Goal: Task Accomplishment & Management: Use online tool/utility

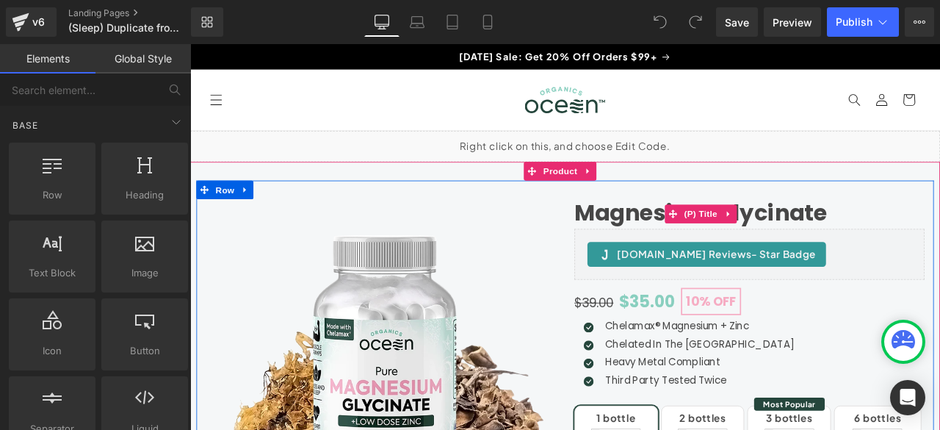
click at [704, 240] on link "Magnesium Glycinate" at bounding box center [795, 244] width 300 height 32
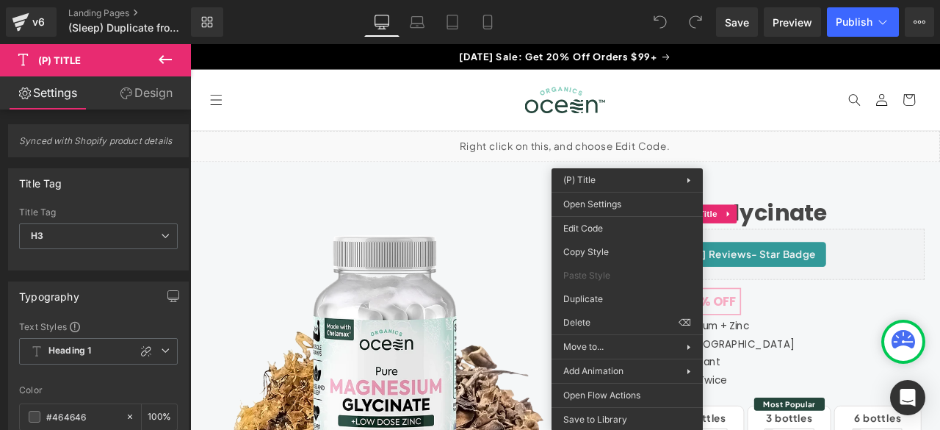
click at [159, 61] on icon at bounding box center [165, 60] width 18 height 18
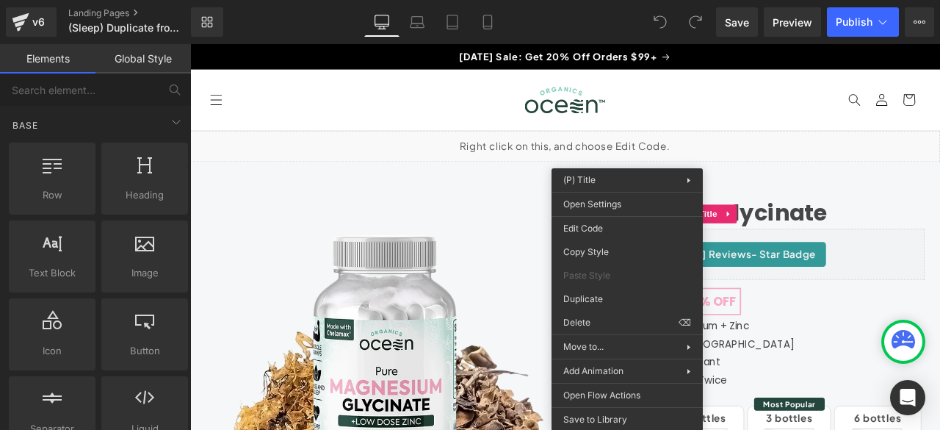
click at [145, 62] on link "Global Style" at bounding box center [142, 58] width 95 height 29
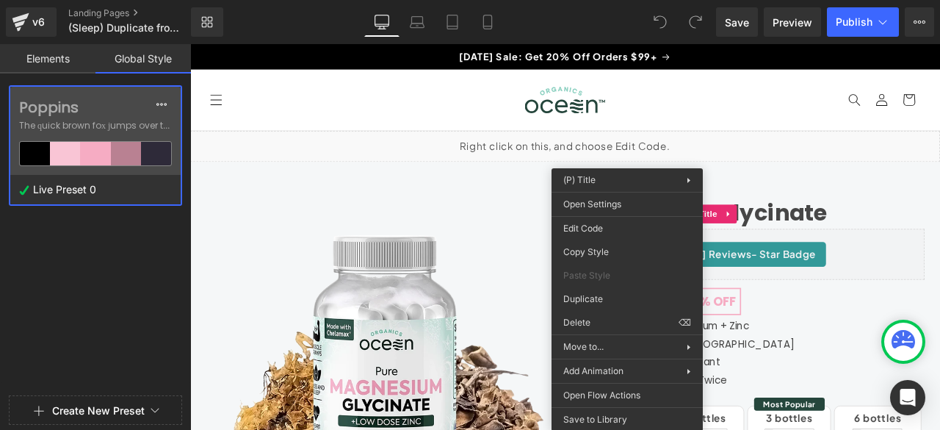
click at [40, 57] on link "Elements" at bounding box center [47, 58] width 95 height 29
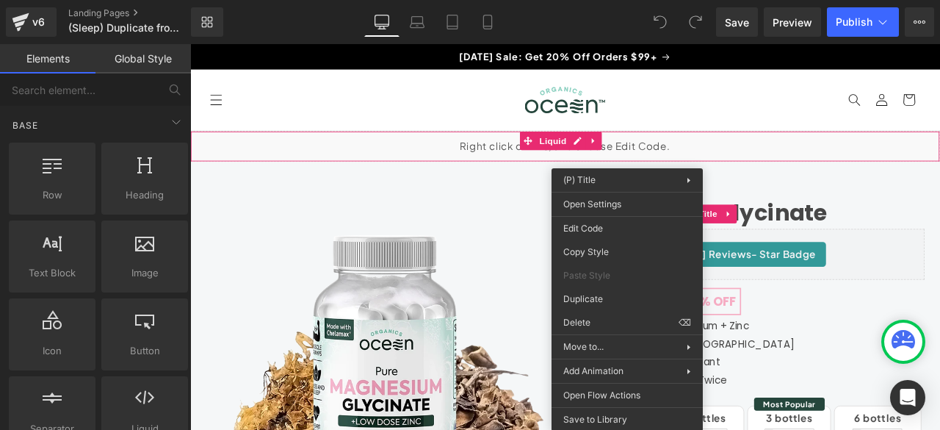
click at [772, 167] on div "Liquid" at bounding box center [634, 165] width 889 height 37
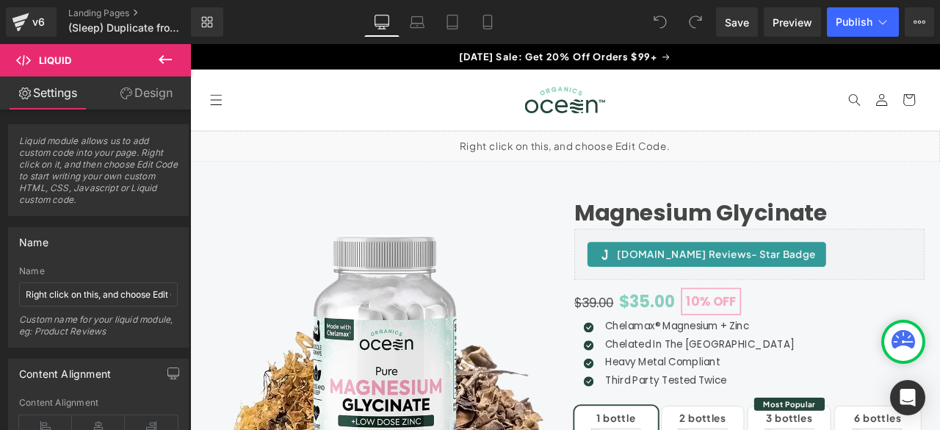
click at [162, 61] on icon at bounding box center [165, 59] width 13 height 9
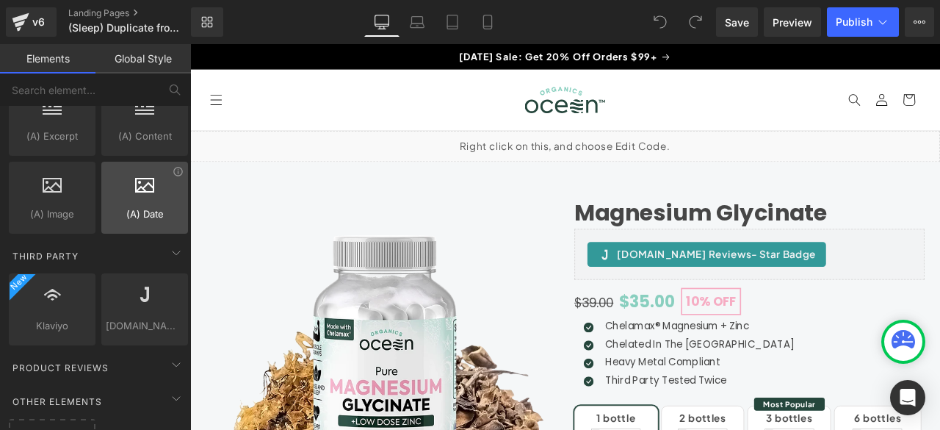
scroll to position [2972, 0]
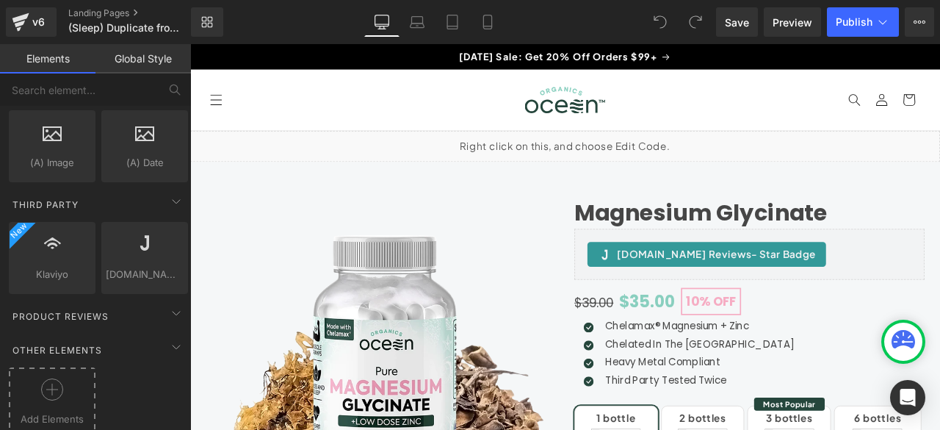
click at [47, 378] on icon at bounding box center [52, 389] width 22 height 22
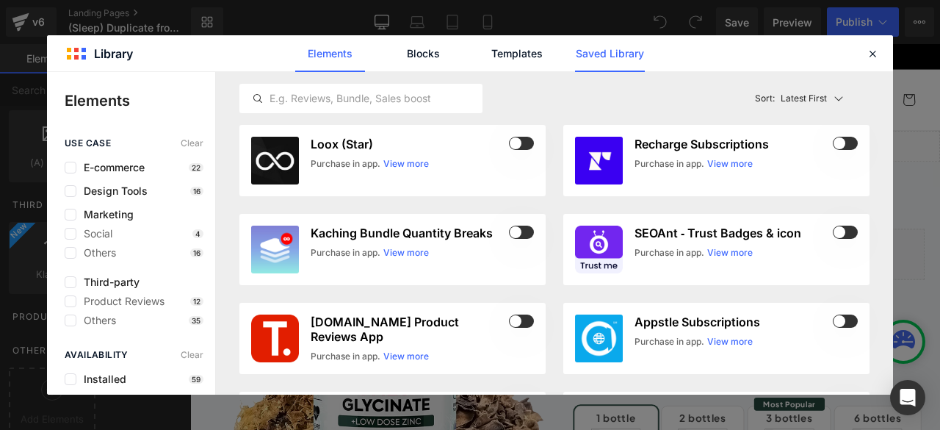
click at [593, 52] on link "Saved Library" at bounding box center [610, 53] width 70 height 37
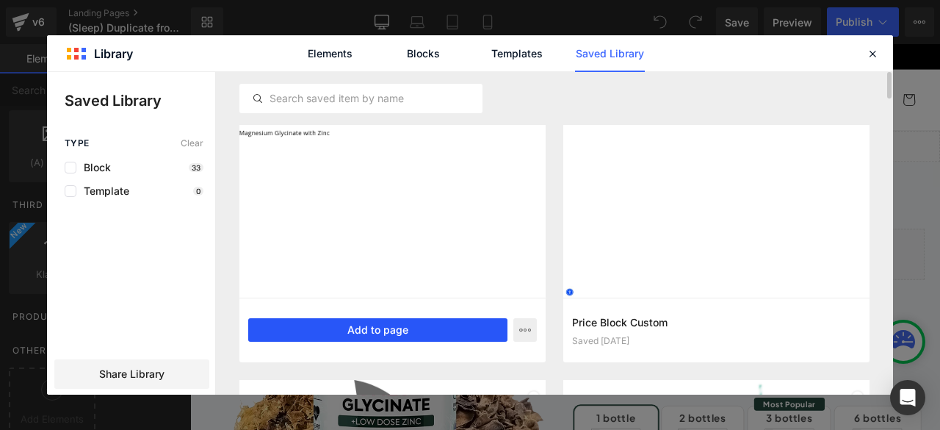
click at [347, 333] on button "Add to page" at bounding box center [377, 329] width 259 height 23
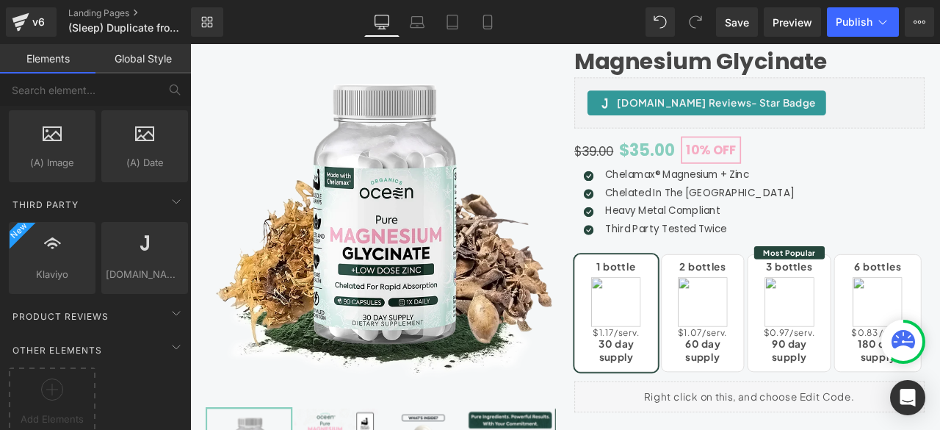
scroll to position [0, 0]
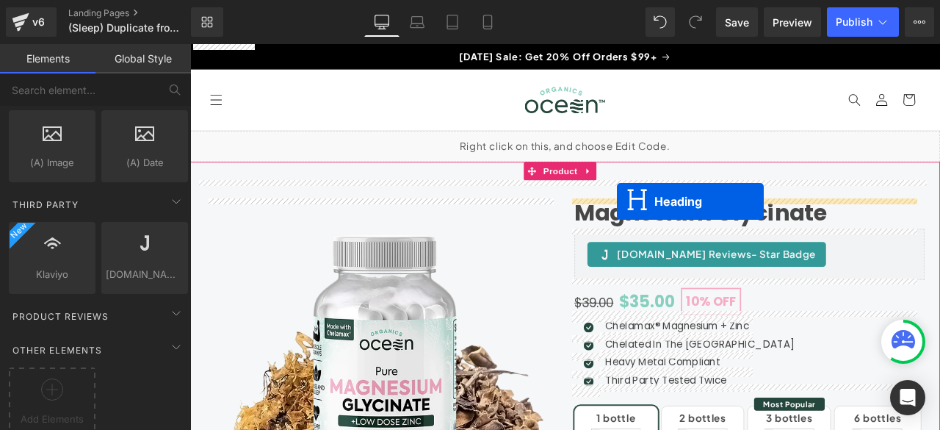
drag, startPoint x: 595, startPoint y: 255, endPoint x: 696, endPoint y: 231, distance: 104.2
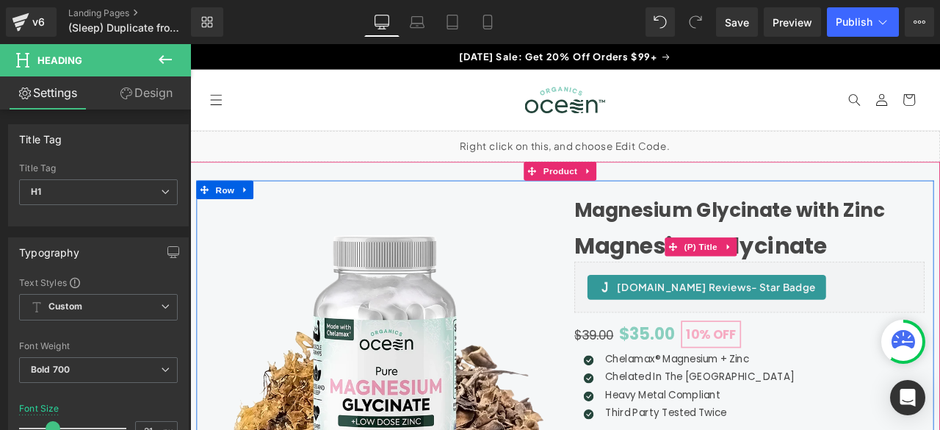
click at [676, 278] on link "Magnesium Glycinate" at bounding box center [795, 283] width 300 height 32
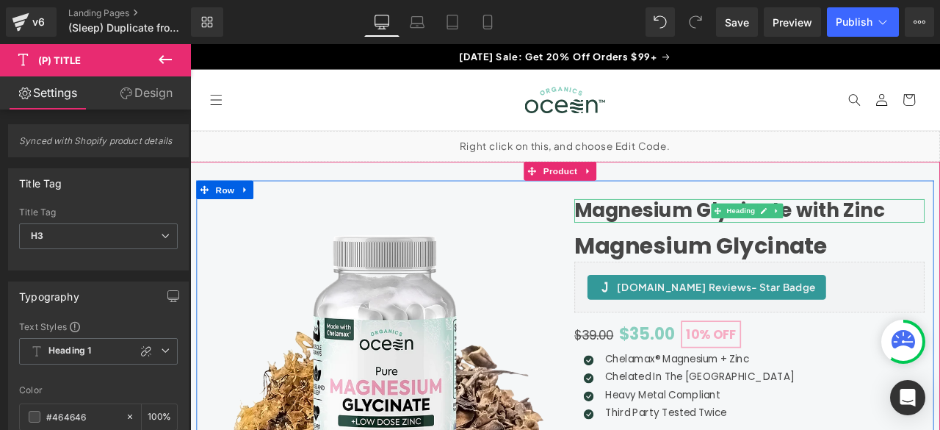
click at [699, 238] on h1 "Magnesium Glycinate with Zinc" at bounding box center [852, 241] width 415 height 27
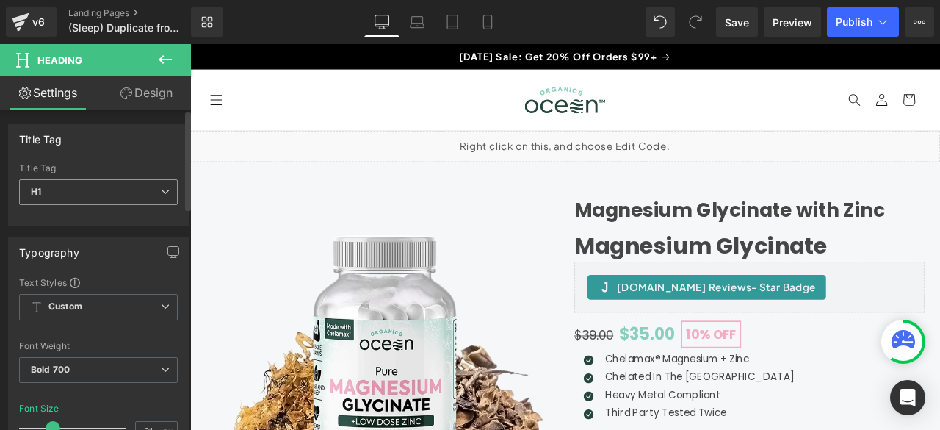
click at [137, 187] on span "H1" at bounding box center [98, 192] width 159 height 26
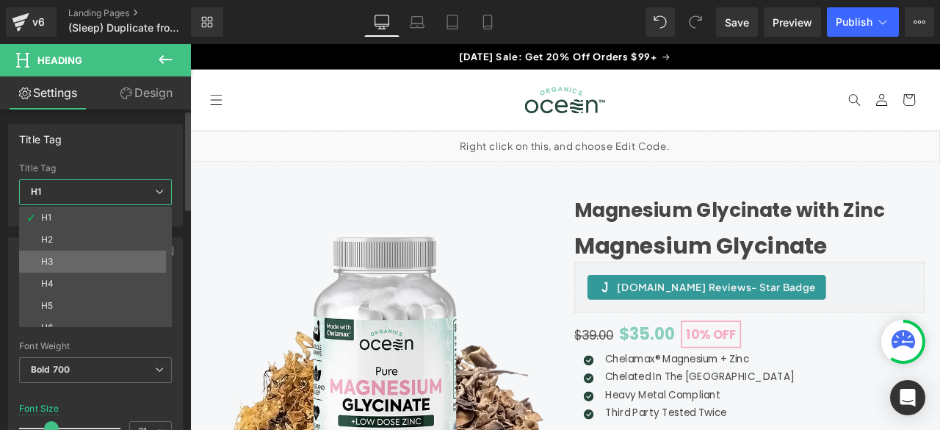
click at [85, 259] on li "H3" at bounding box center [98, 261] width 159 height 22
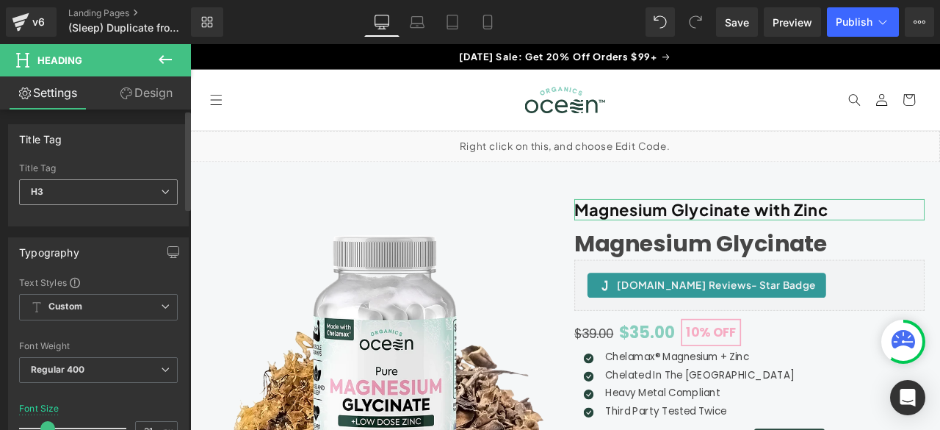
click at [148, 191] on span "H3" at bounding box center [98, 192] width 159 height 26
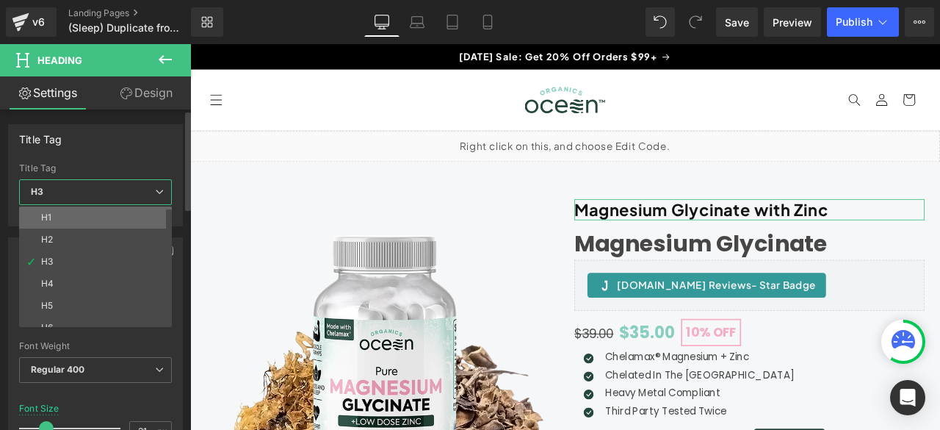
click at [84, 218] on li "H1" at bounding box center [98, 217] width 159 height 22
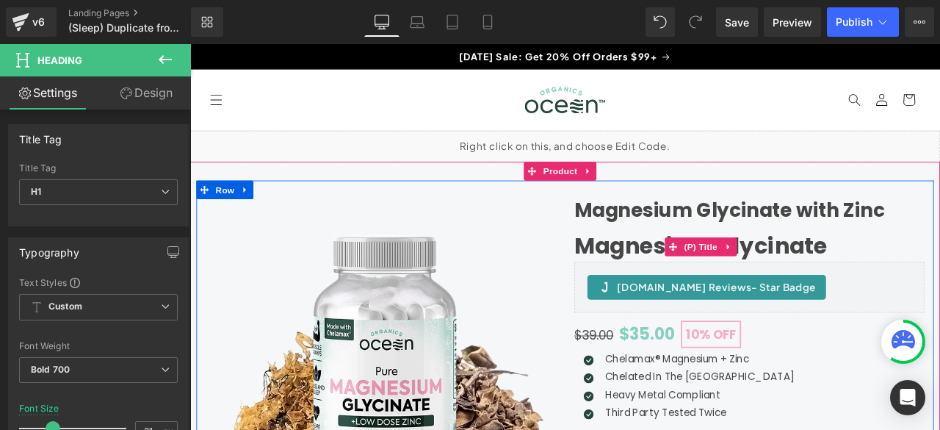
click at [718, 275] on link "Magnesium Glycinate" at bounding box center [795, 283] width 300 height 32
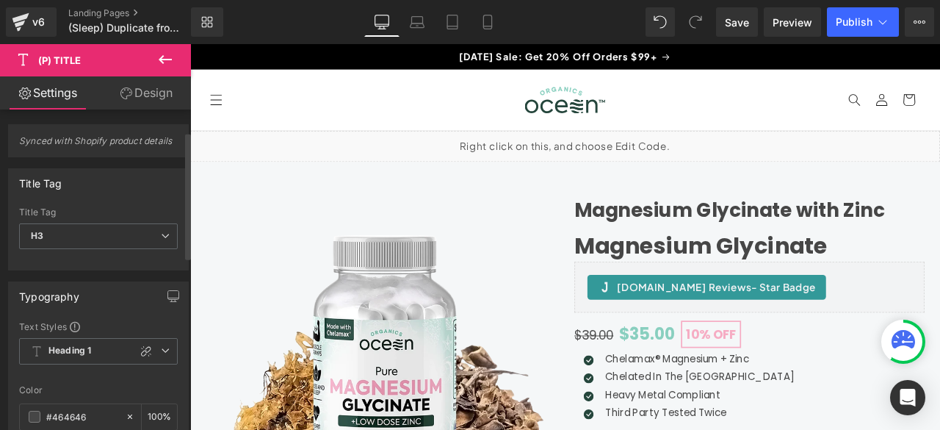
scroll to position [122, 0]
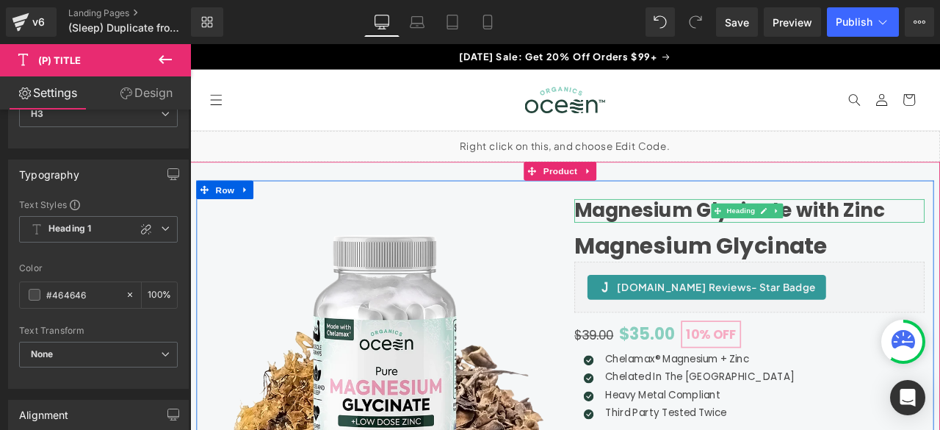
click at [705, 245] on h1 "Magnesium Glycinate with Zinc" at bounding box center [852, 241] width 415 height 27
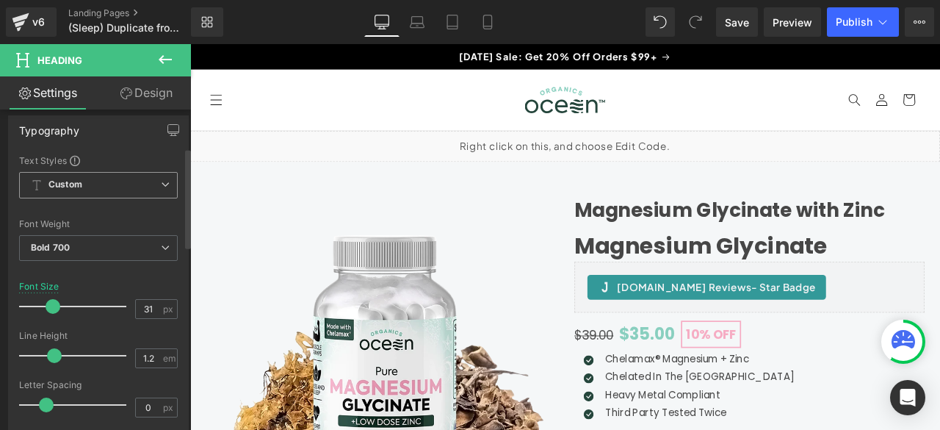
click at [155, 192] on span "Custom" at bounding box center [98, 185] width 159 height 26
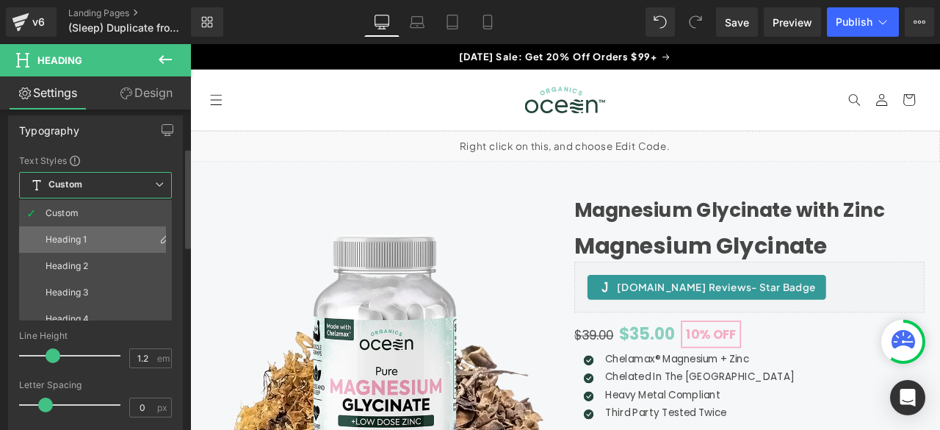
click at [108, 242] on li "Heading 1" at bounding box center [98, 239] width 159 height 26
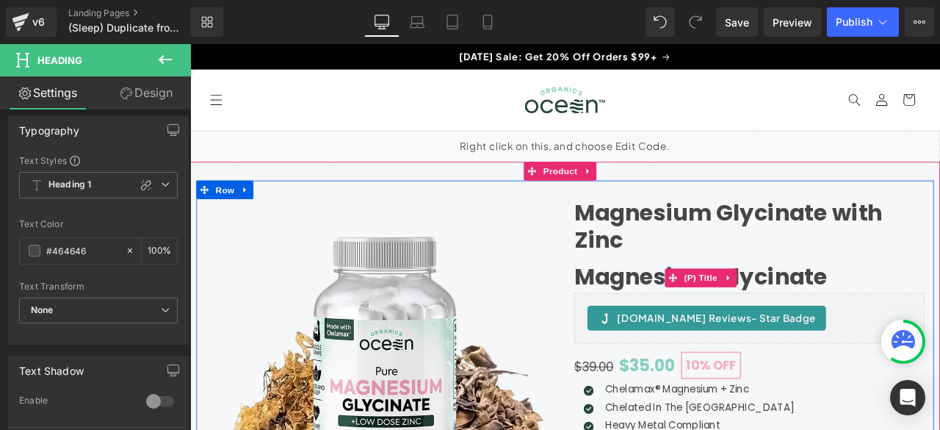
click at [727, 310] on link "Magnesium Glycinate" at bounding box center [795, 319] width 300 height 32
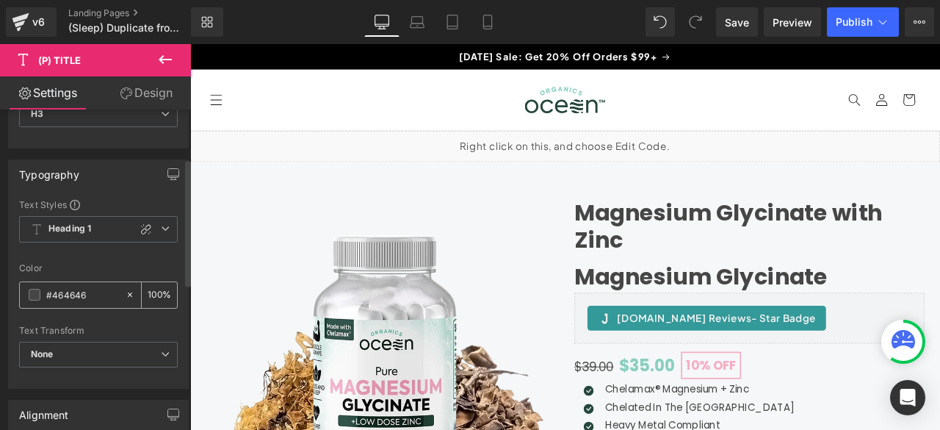
click at [90, 289] on input "#464646" at bounding box center [82, 294] width 72 height 16
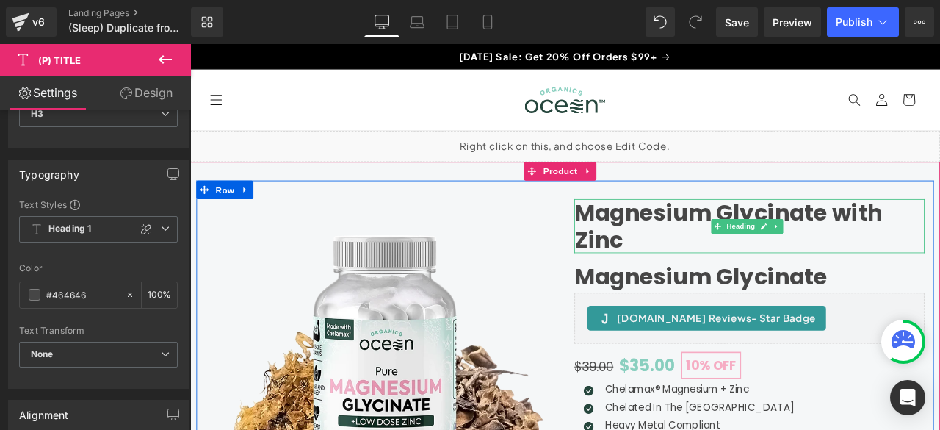
click at [682, 247] on h1 "Magnesium Glycinate with Zinc" at bounding box center [852, 259] width 415 height 63
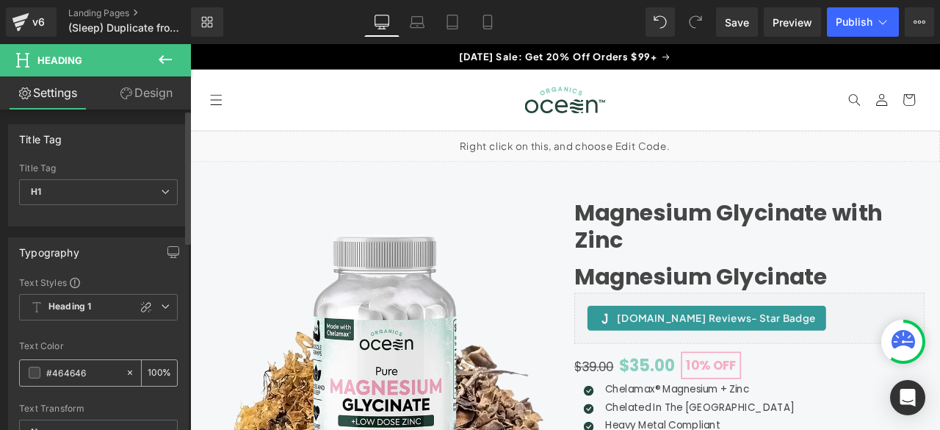
click at [90, 370] on input "#464646" at bounding box center [82, 372] width 72 height 16
click at [104, 342] on div "Text Color" at bounding box center [98, 346] width 159 height 10
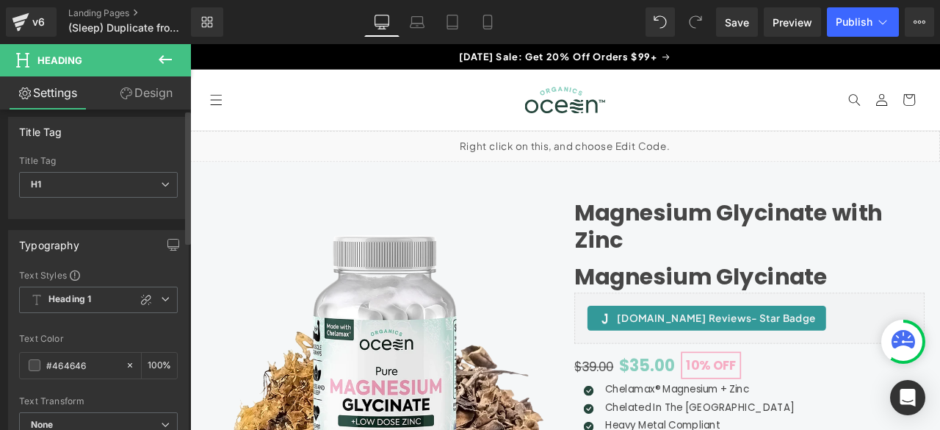
scroll to position [0, 0]
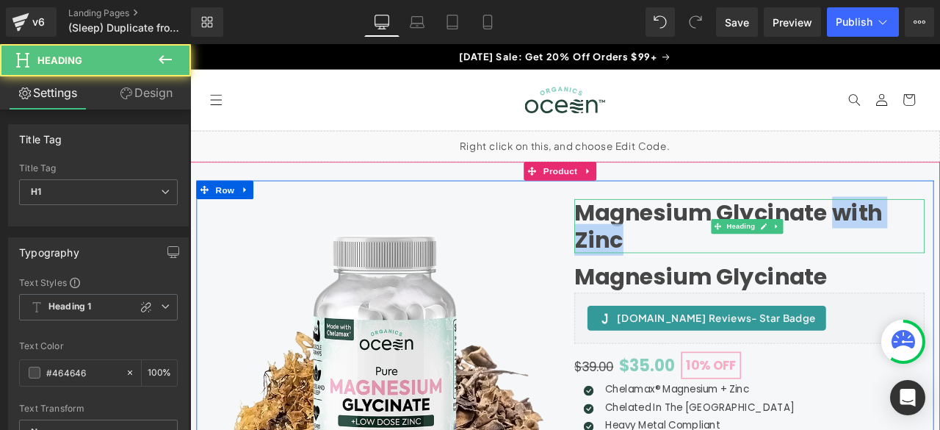
drag, startPoint x: 948, startPoint y: 239, endPoint x: 1023, endPoint y: 285, distance: 88.0
click at [939, 285] on h1 "Magnesium Glycinate with Zinc" at bounding box center [852, 259] width 415 height 63
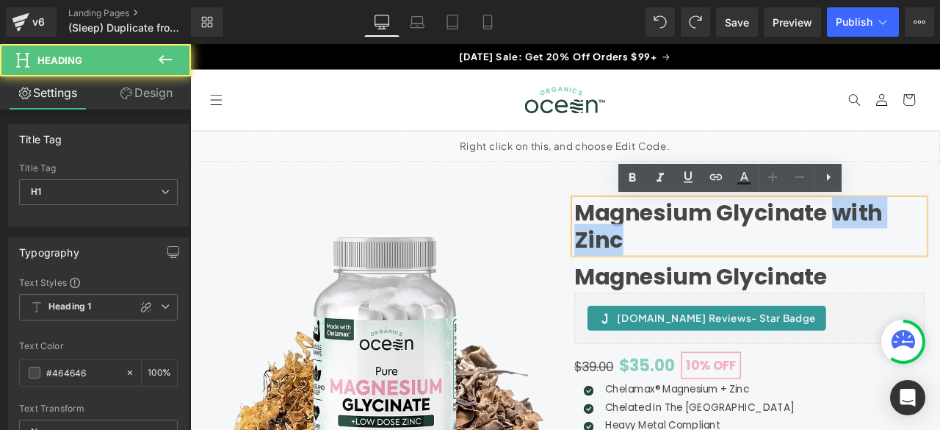
drag, startPoint x: 952, startPoint y: 249, endPoint x: 988, endPoint y: 275, distance: 44.2
click at [939, 275] on h1 "Magnesium Glycinate with Zinc" at bounding box center [852, 259] width 415 height 63
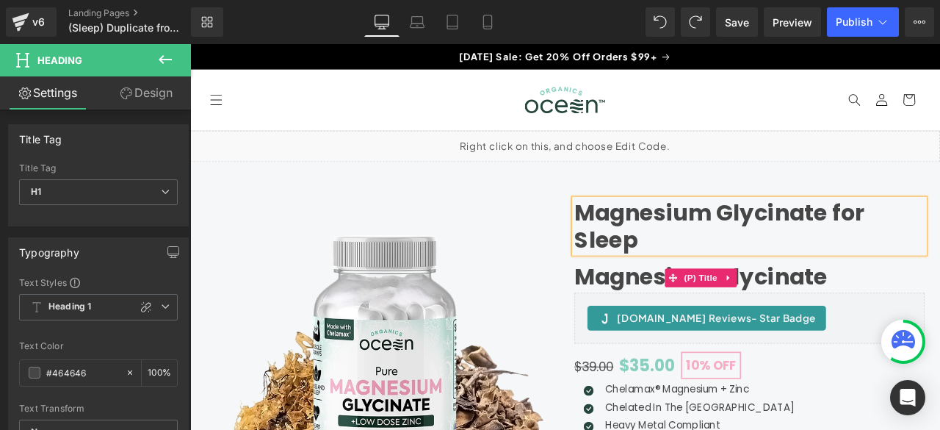
click at [695, 308] on link "Magnesium Glycinate" at bounding box center [795, 319] width 300 height 32
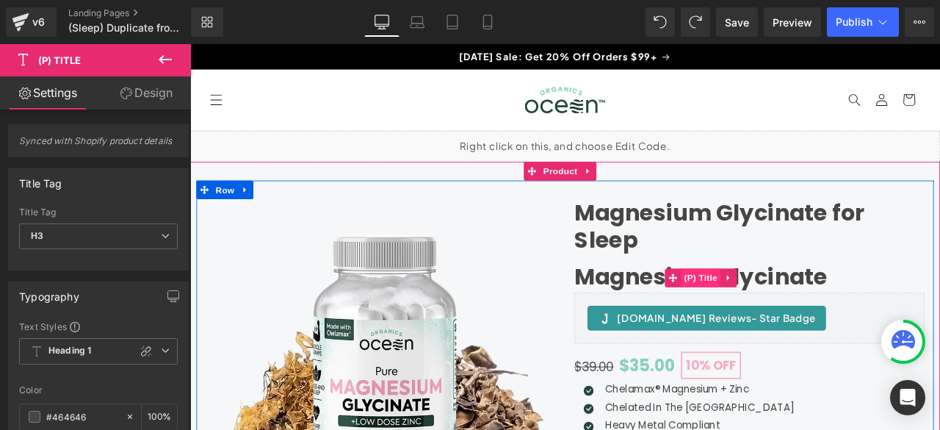
click at [772, 314] on span "(P) Title" at bounding box center [795, 321] width 47 height 22
click at [762, 315] on span at bounding box center [762, 321] width 19 height 22
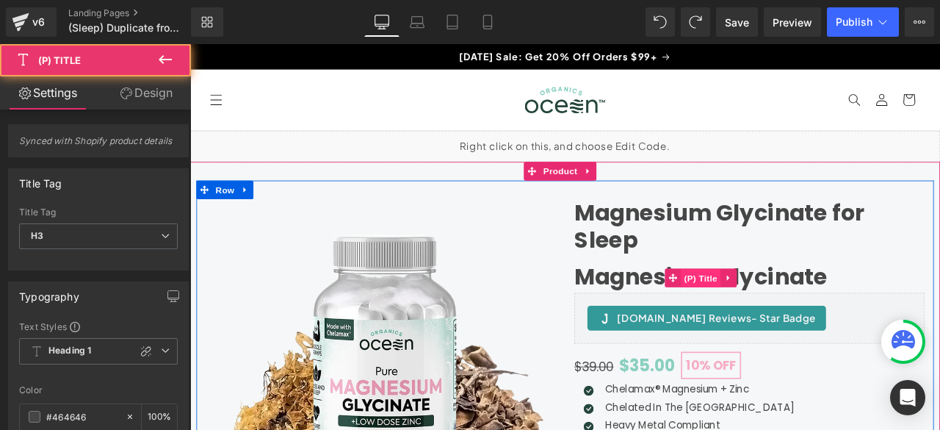
click at [774, 320] on span "(P) Title" at bounding box center [795, 322] width 47 height 22
click at [826, 319] on icon at bounding box center [827, 320] width 3 height 7
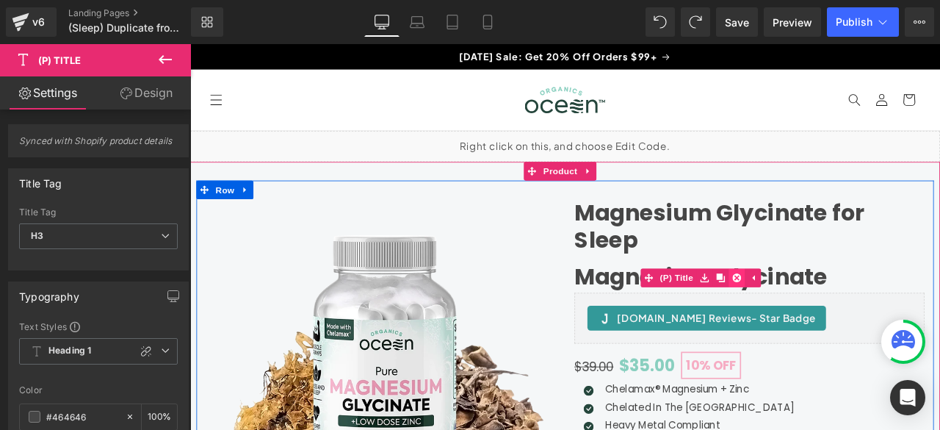
click at [833, 322] on icon at bounding box center [838, 320] width 10 height 11
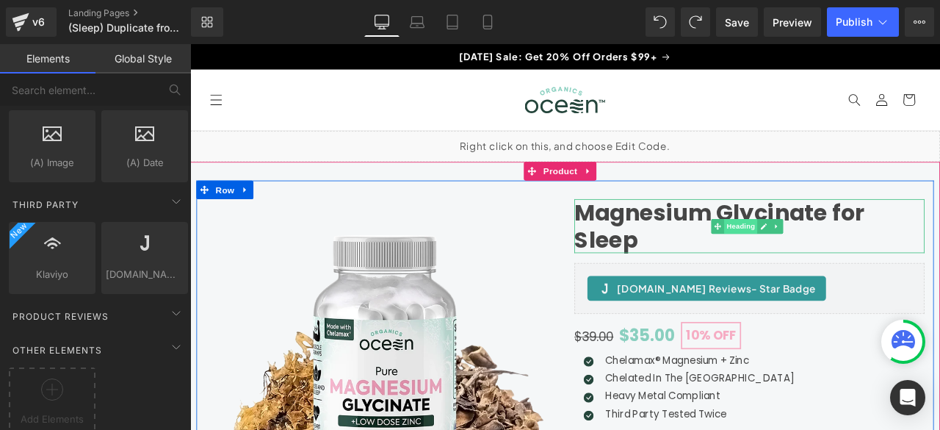
click at [826, 256] on span "Heading" at bounding box center [842, 260] width 40 height 18
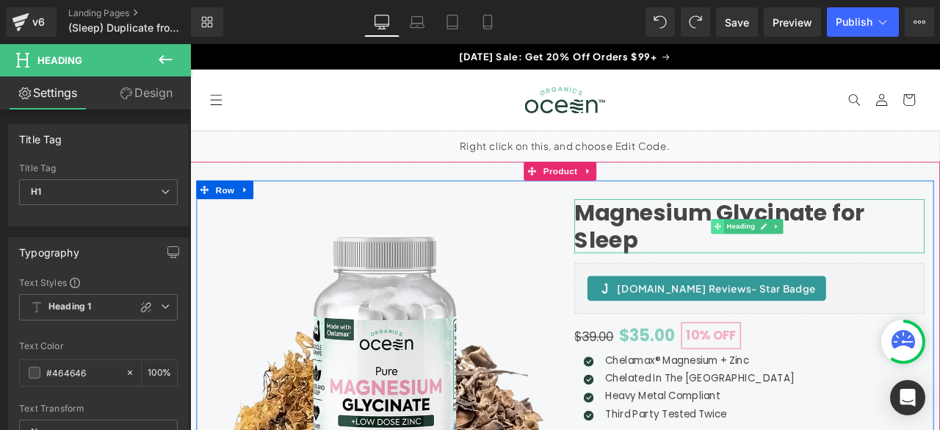
click at [813, 260] on icon at bounding box center [815, 260] width 8 height 8
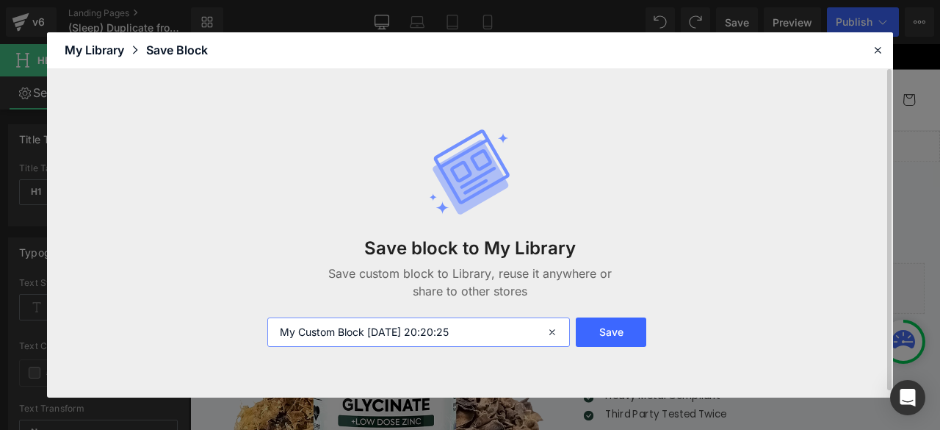
drag, startPoint x: 486, startPoint y: 330, endPoint x: 264, endPoint y: 313, distance: 222.5
click at [264, 313] on div "Save block to My Library Save custom block to Library, reuse it anywhere or sha…" at bounding box center [469, 237] width 423 height 278
type input "Magnesium Title"
click at [619, 335] on button "Save" at bounding box center [611, 331] width 70 height 29
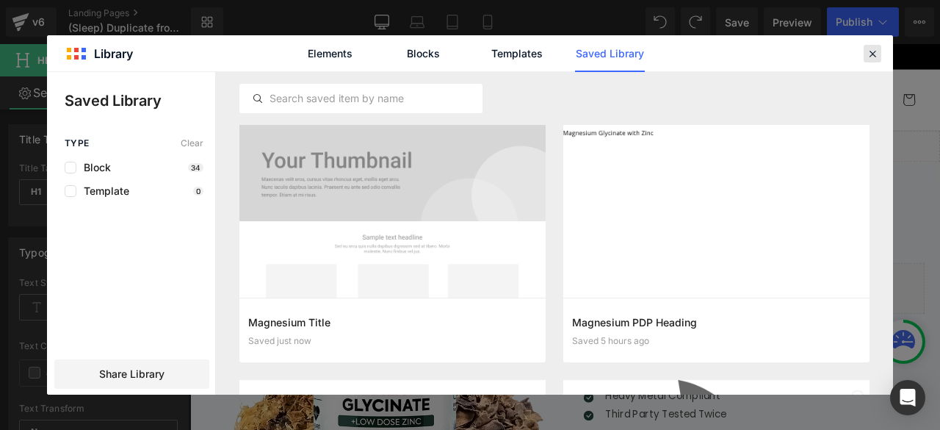
click at [871, 55] on icon at bounding box center [872, 53] width 13 height 13
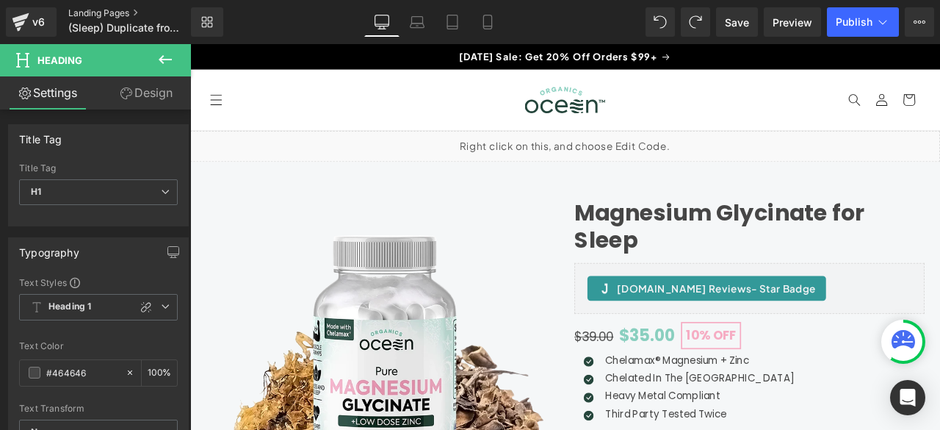
click at [76, 12] on link "Landing Pages" at bounding box center [141, 13] width 147 height 12
click at [746, 21] on span "Save" at bounding box center [737, 22] width 24 height 15
click at [735, 20] on span "Save" at bounding box center [737, 22] width 24 height 15
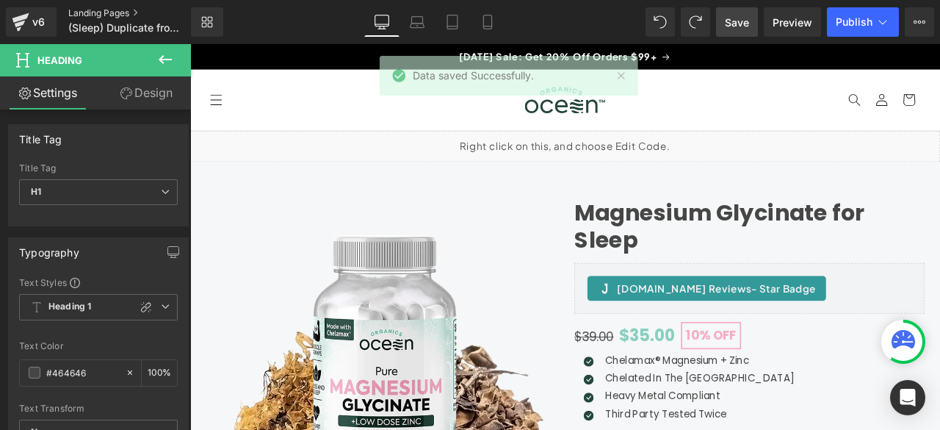
click at [120, 12] on link "Landing Pages" at bounding box center [141, 13] width 147 height 12
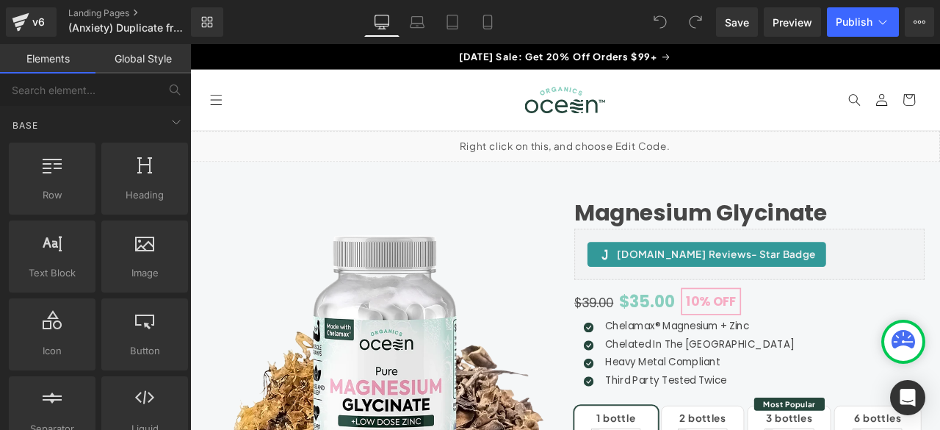
click at [130, 61] on link "Global Style" at bounding box center [142, 58] width 95 height 29
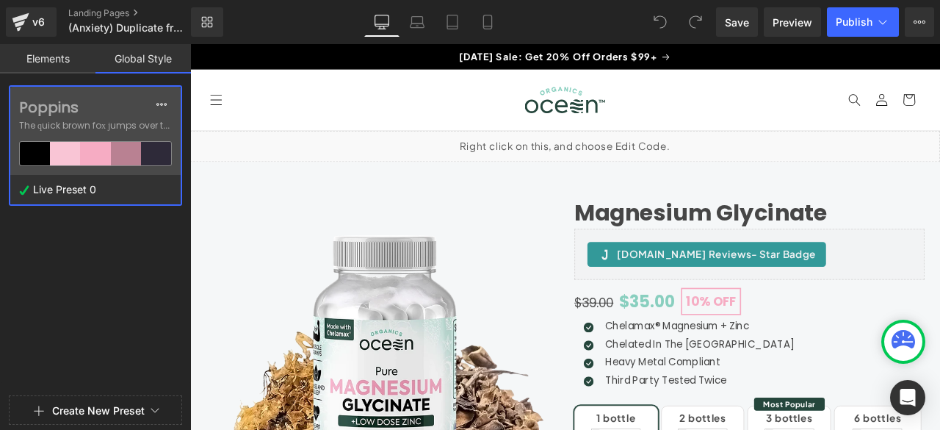
click at [68, 54] on link "Elements" at bounding box center [47, 58] width 95 height 29
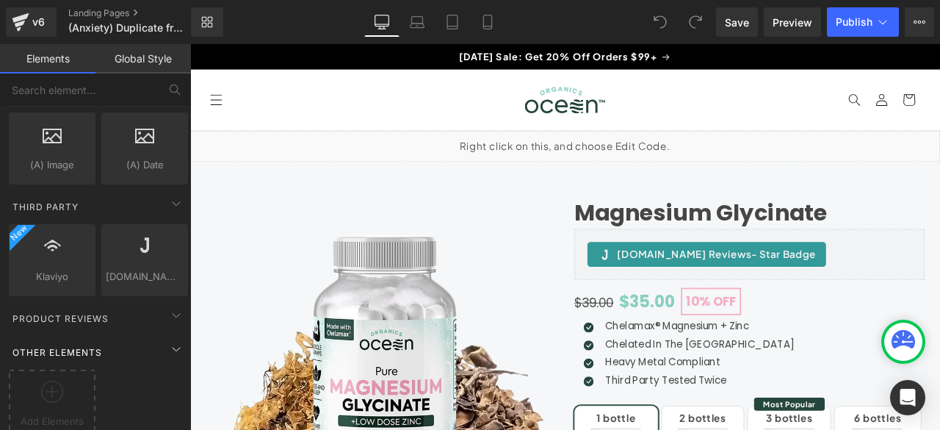
scroll to position [2972, 0]
click at [49, 378] on icon at bounding box center [52, 389] width 22 height 22
drag, startPoint x: 37, startPoint y: 377, endPoint x: 23, endPoint y: 350, distance: 30.9
click at [23, 367] on div "Add Elements" at bounding box center [52, 402] width 87 height 70
click at [37, 378] on div at bounding box center [51, 394] width 79 height 33
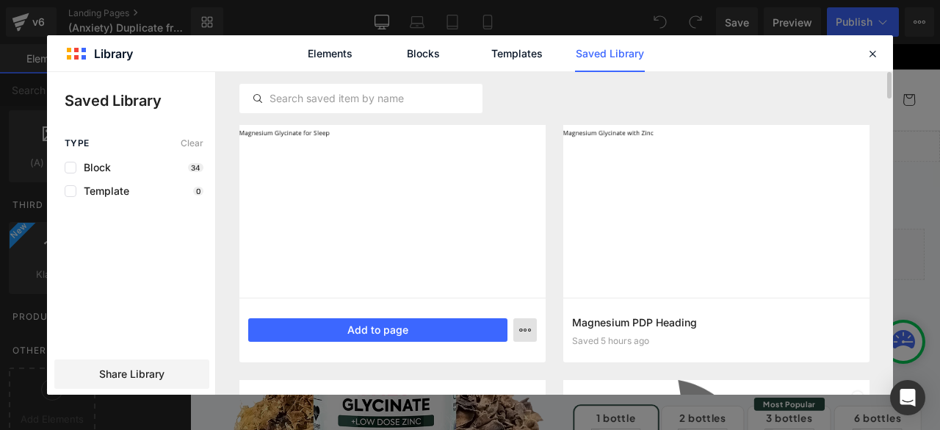
click at [527, 331] on icon "button" at bounding box center [525, 330] width 12 height 12
click at [527, 331] on div at bounding box center [470, 233] width 846 height 322
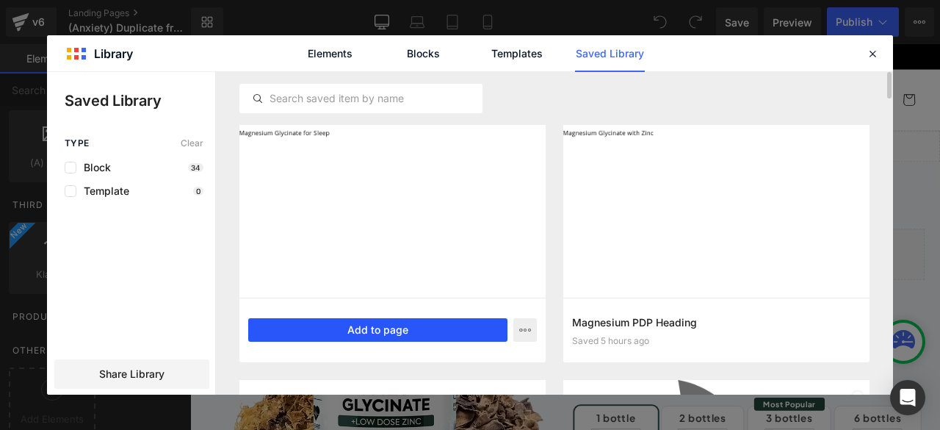
click at [439, 329] on button "Add to page" at bounding box center [377, 329] width 259 height 23
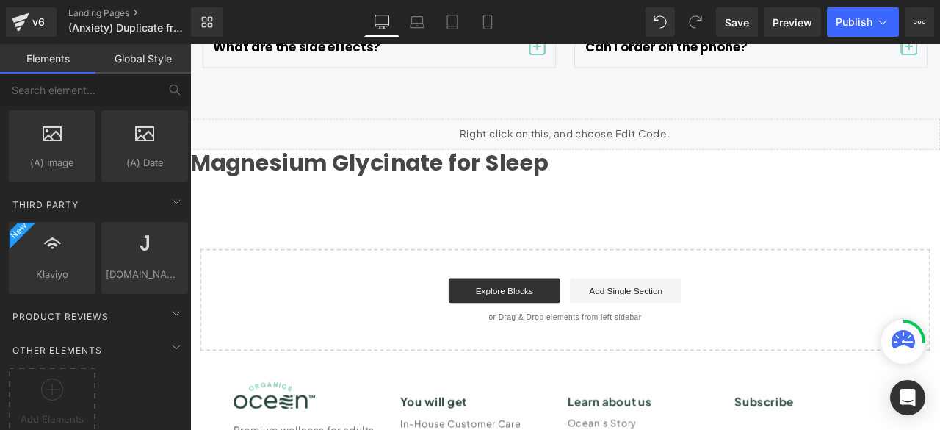
scroll to position [6778, 0]
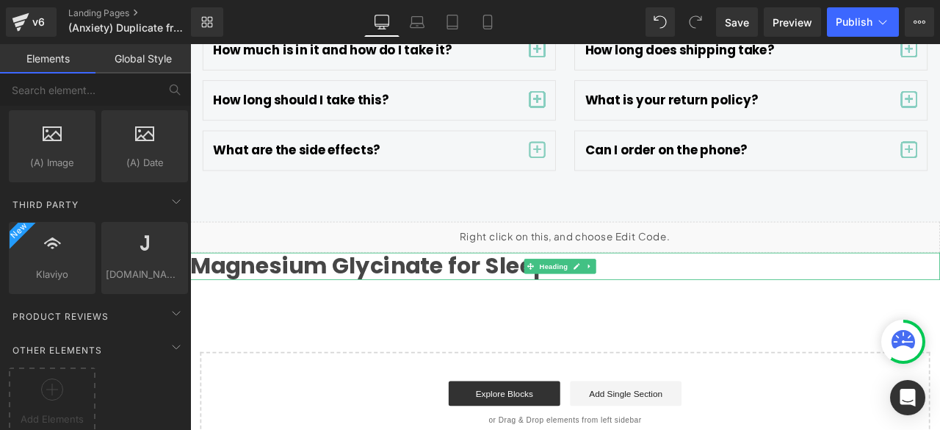
click at [578, 291] on h1 "Magnesium Glycinate for Sleep" at bounding box center [634, 307] width 889 height 32
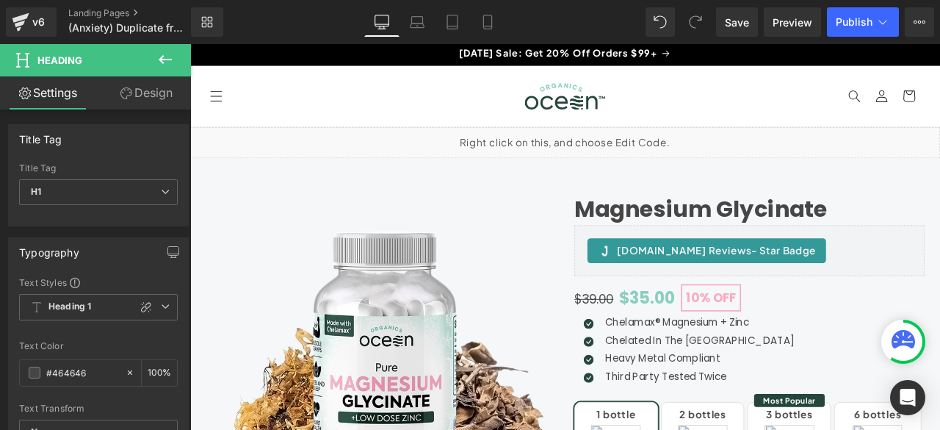
scroll to position [0, 0]
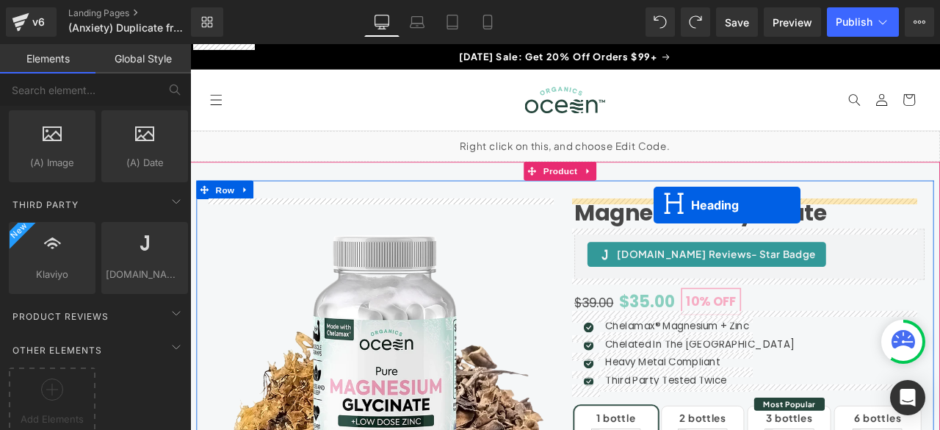
drag, startPoint x: 593, startPoint y: 228, endPoint x: 739, endPoint y: 235, distance: 147.0
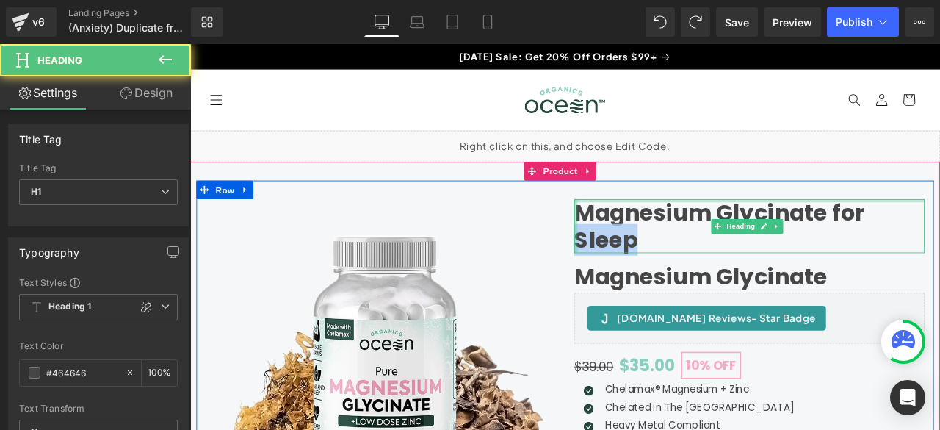
drag, startPoint x: 720, startPoint y: 278, endPoint x: 643, endPoint y: 273, distance: 78.0
click at [645, 273] on div "Magnesium Glycinate for Sleep Heading" at bounding box center [852, 259] width 415 height 63
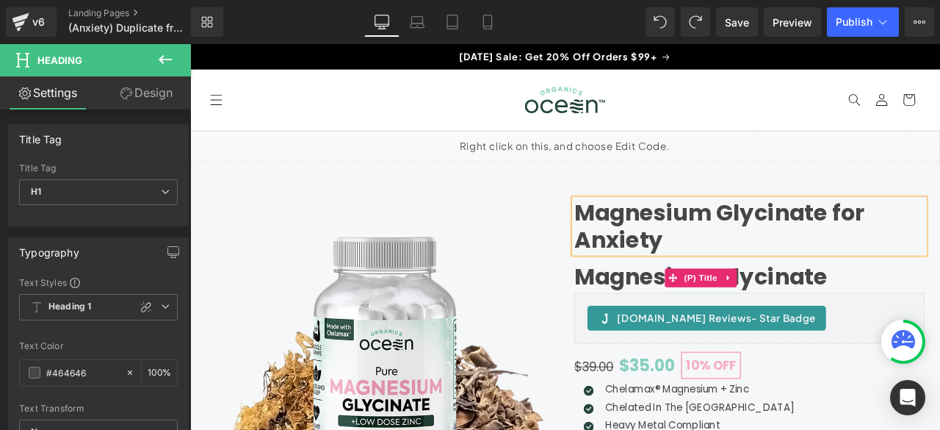
click at [719, 303] on link "Magnesium Glycinate" at bounding box center [795, 319] width 300 height 32
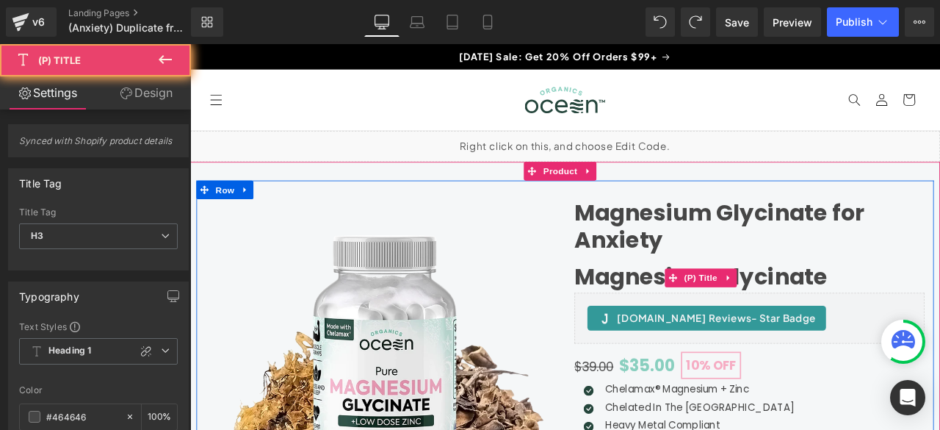
click at [719, 316] on link "Magnesium Glycinate" at bounding box center [795, 319] width 300 height 32
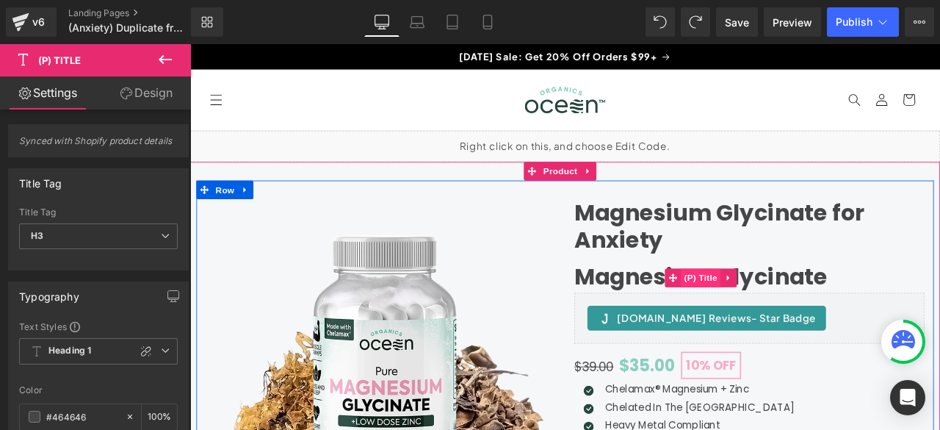
click at [781, 322] on span "(P) Title" at bounding box center [795, 321] width 47 height 22
click at [757, 319] on icon at bounding box center [762, 321] width 10 height 10
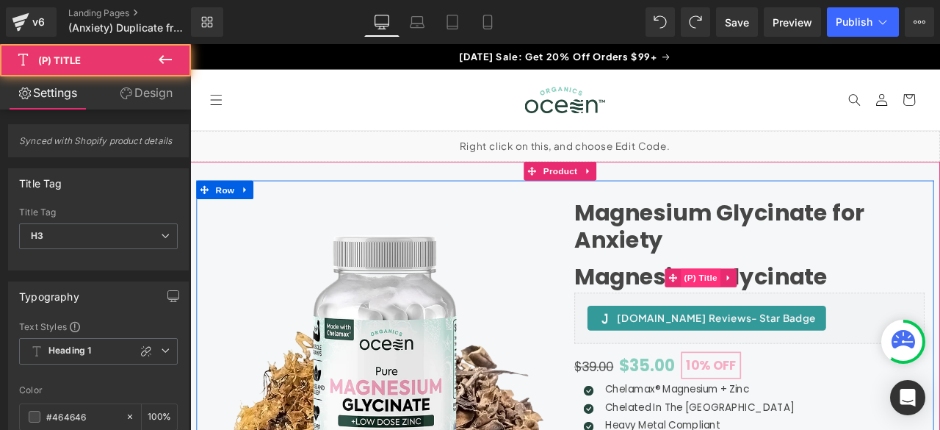
click at [802, 325] on span "(P) Title" at bounding box center [795, 321] width 47 height 22
click at [916, 319] on link "Magnesium Glycinate" at bounding box center [795, 319] width 300 height 32
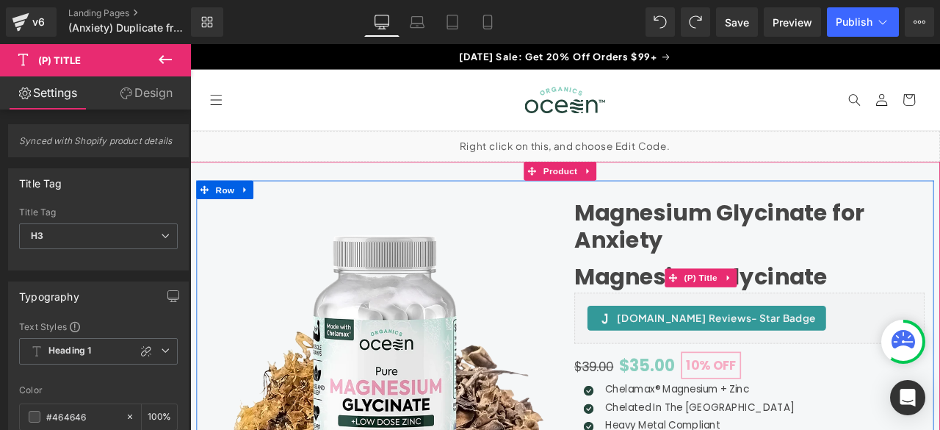
click at [686, 332] on link "Magnesium Glycinate" at bounding box center [795, 319] width 300 height 32
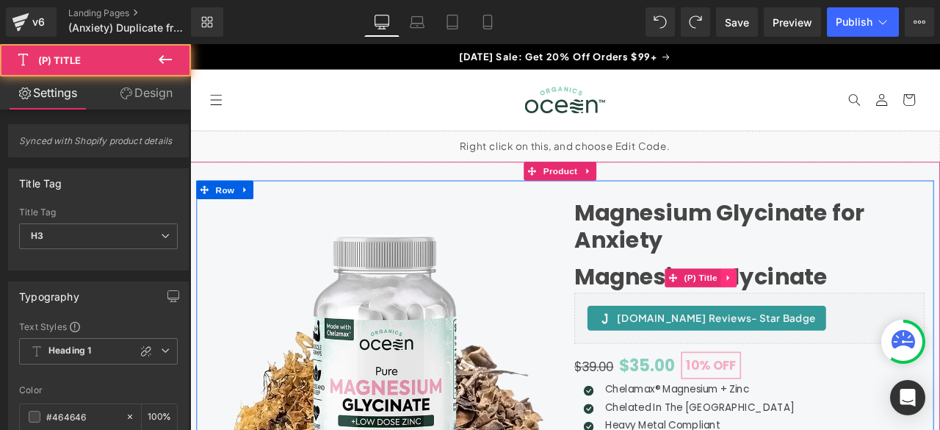
click at [827, 316] on link at bounding box center [828, 321] width 19 height 22
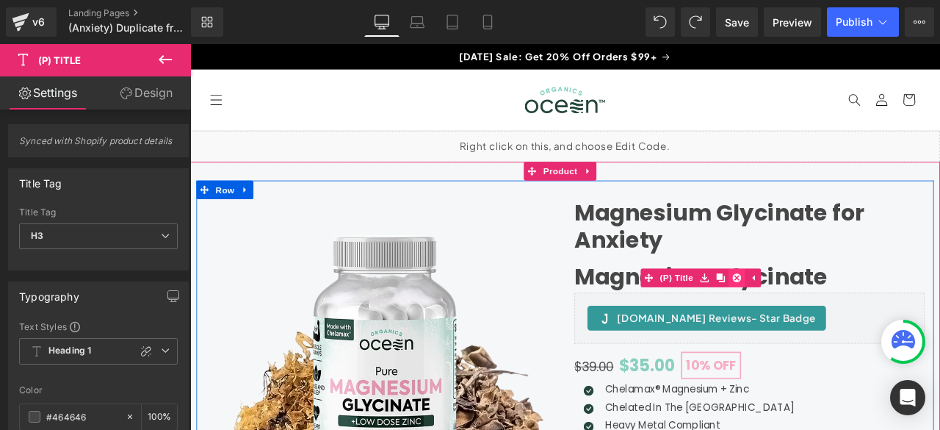
click at [833, 319] on icon at bounding box center [838, 321] width 10 height 10
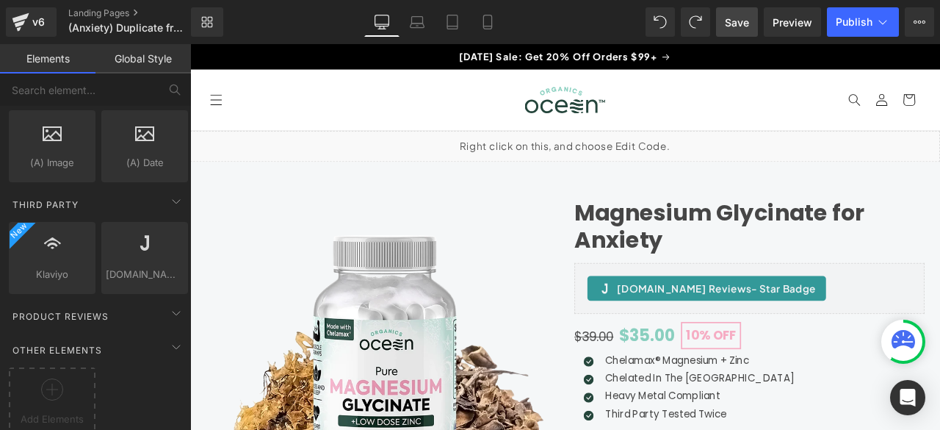
click at [727, 28] on span "Save" at bounding box center [737, 22] width 24 height 15
click at [140, 13] on link "Landing Pages" at bounding box center [141, 13] width 147 height 12
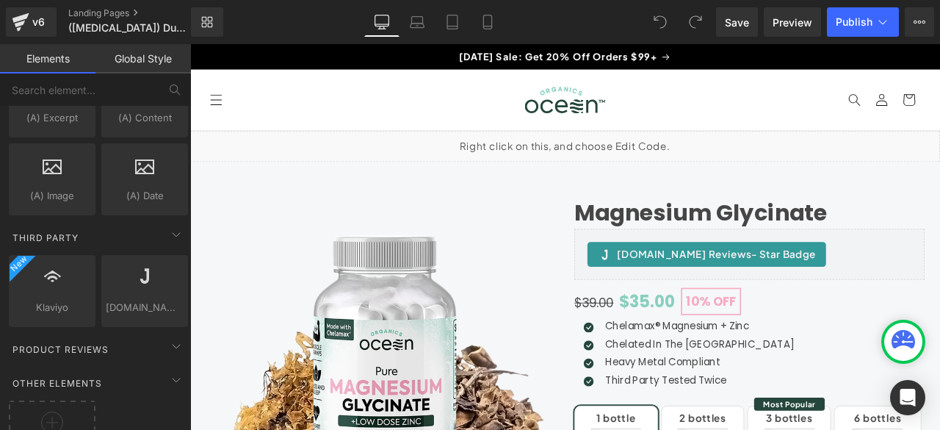
scroll to position [2972, 0]
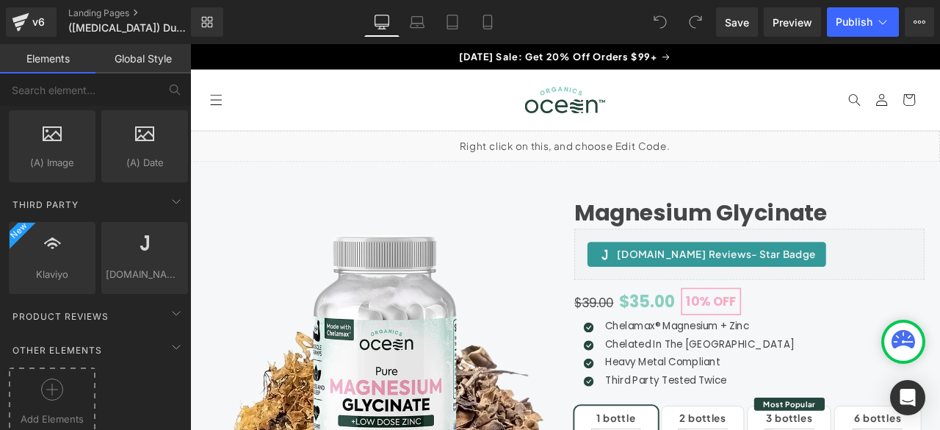
click at [44, 378] on icon at bounding box center [52, 389] width 22 height 22
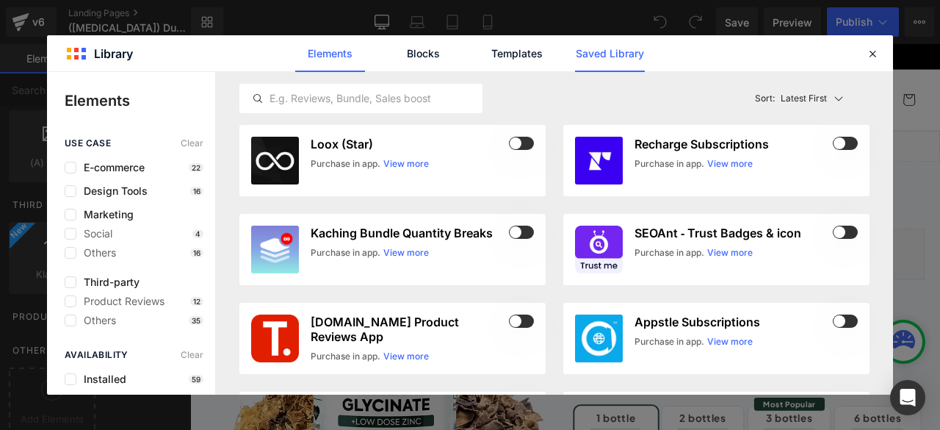
click at [604, 55] on link "Saved Library" at bounding box center [610, 53] width 70 height 37
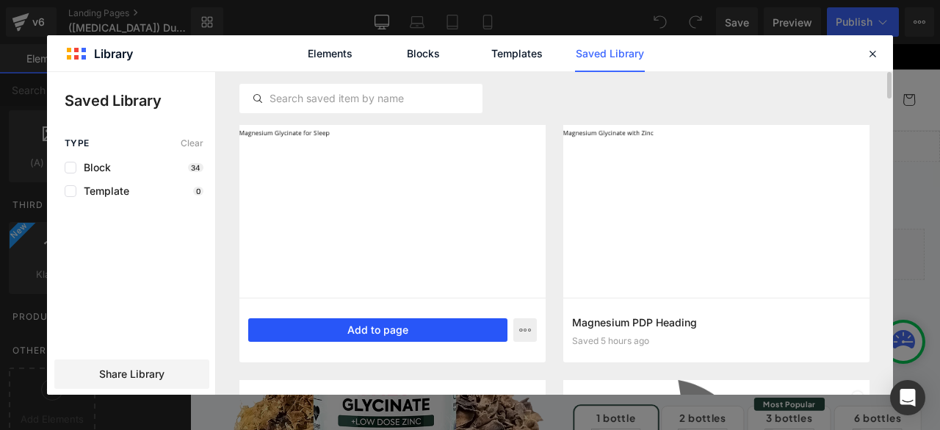
click at [310, 331] on button "Add to page" at bounding box center [377, 329] width 259 height 23
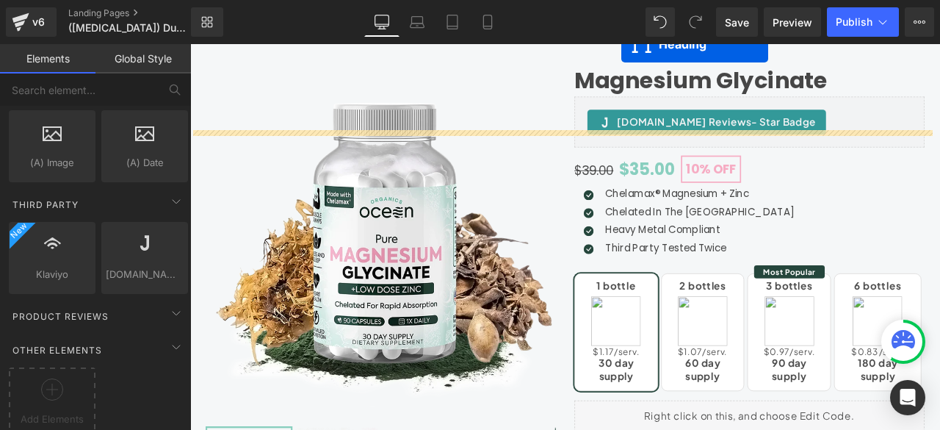
scroll to position [0, 0]
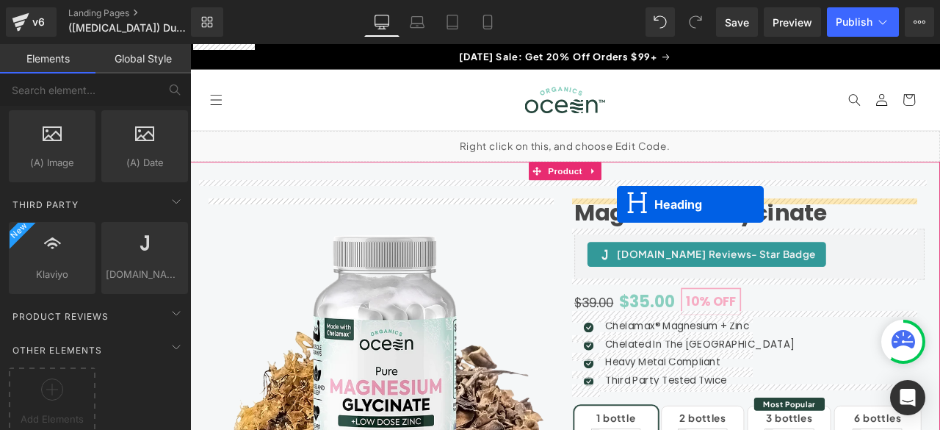
drag, startPoint x: 598, startPoint y: 134, endPoint x: 696, endPoint y: 234, distance: 139.7
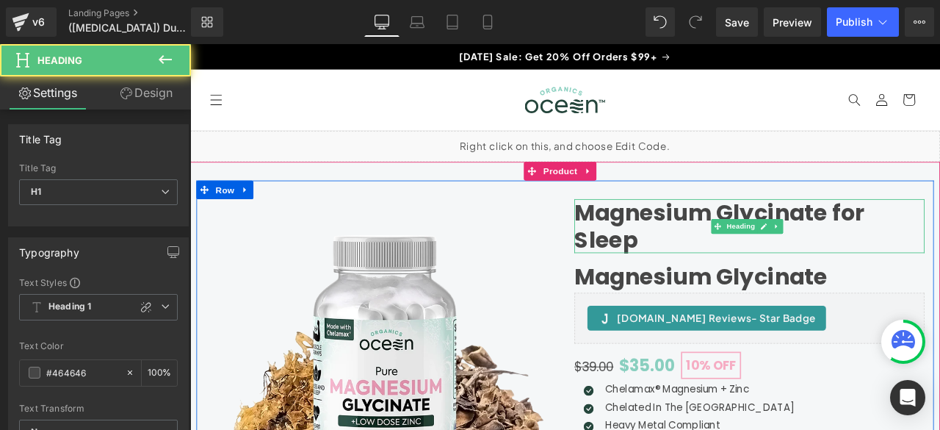
click at [709, 268] on h1 "Magnesium Glycinate for Sleep" at bounding box center [852, 259] width 415 height 63
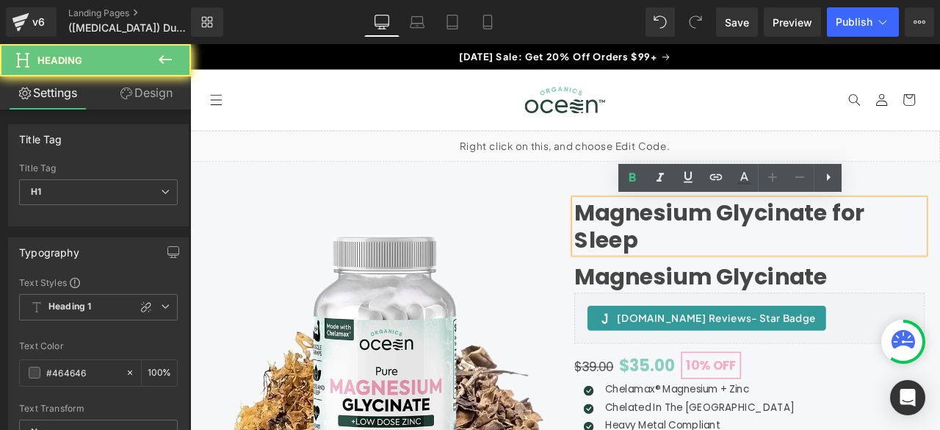
click at [725, 276] on h1 "Magnesium Glycinate for Sleep" at bounding box center [852, 259] width 415 height 63
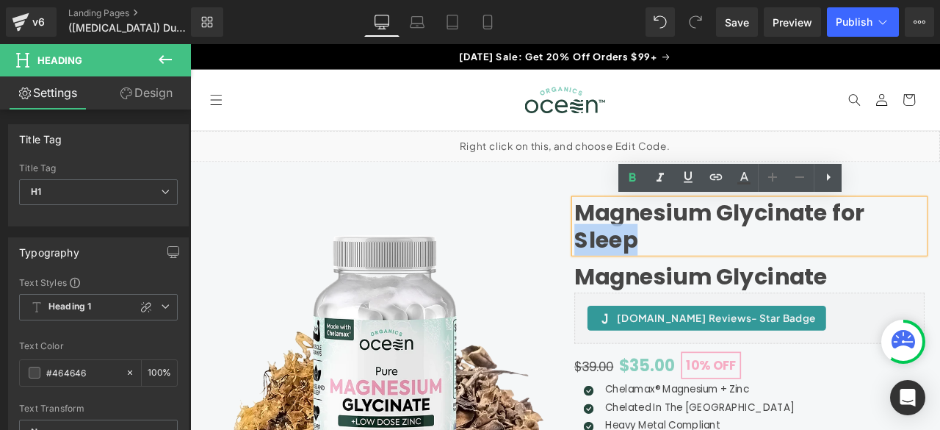
drag, startPoint x: 725, startPoint y: 276, endPoint x: 647, endPoint y: 275, distance: 77.8
click at [647, 275] on h1 "Magnesium Glycinate for Sleep" at bounding box center [852, 259] width 415 height 63
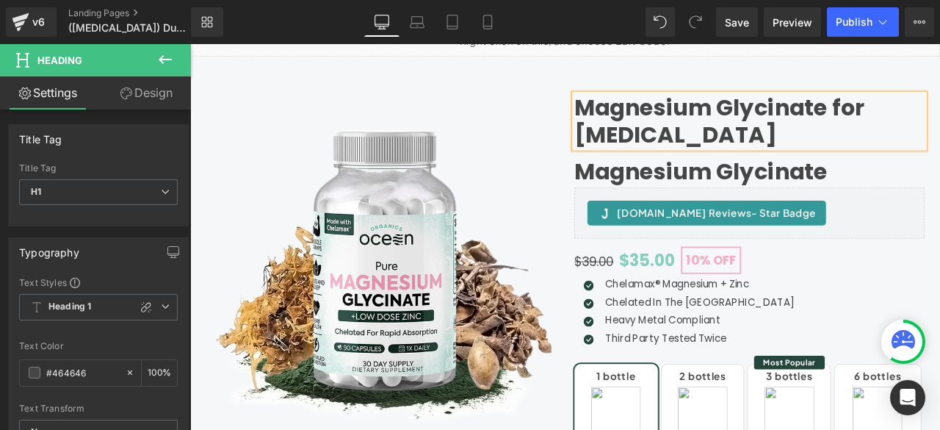
scroll to position [122, 0]
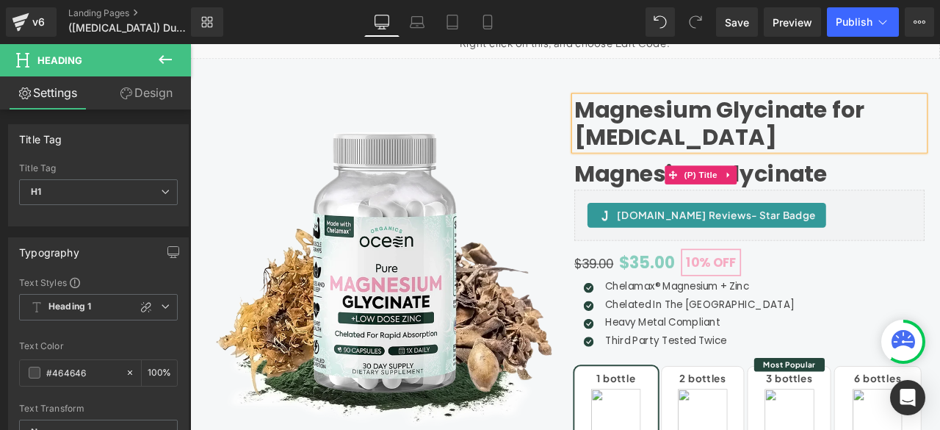
click at [725, 194] on link "Magnesium Glycinate" at bounding box center [795, 197] width 300 height 32
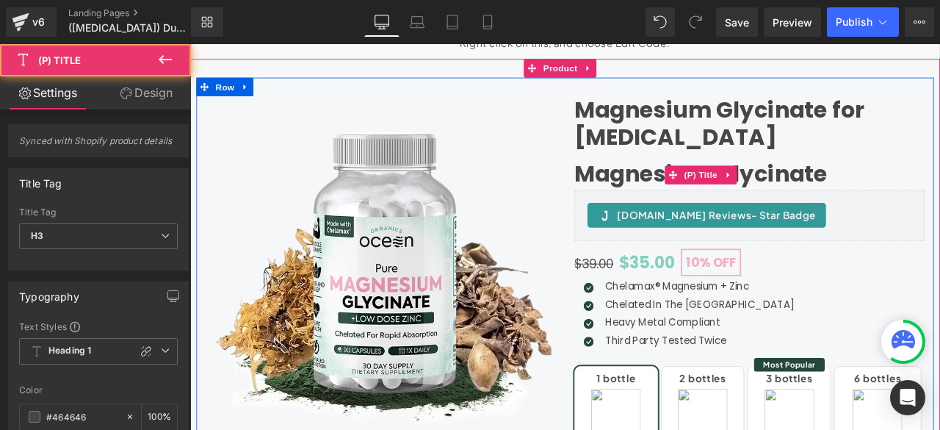
click at [877, 191] on link "Magnesium Glycinate" at bounding box center [795, 197] width 300 height 32
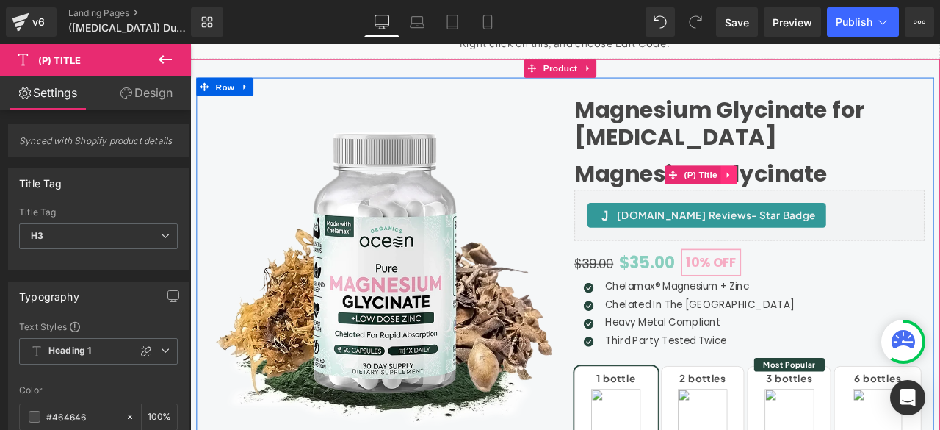
click at [823, 193] on icon at bounding box center [828, 198] width 10 height 11
click at [835, 196] on icon at bounding box center [838, 199] width 10 height 10
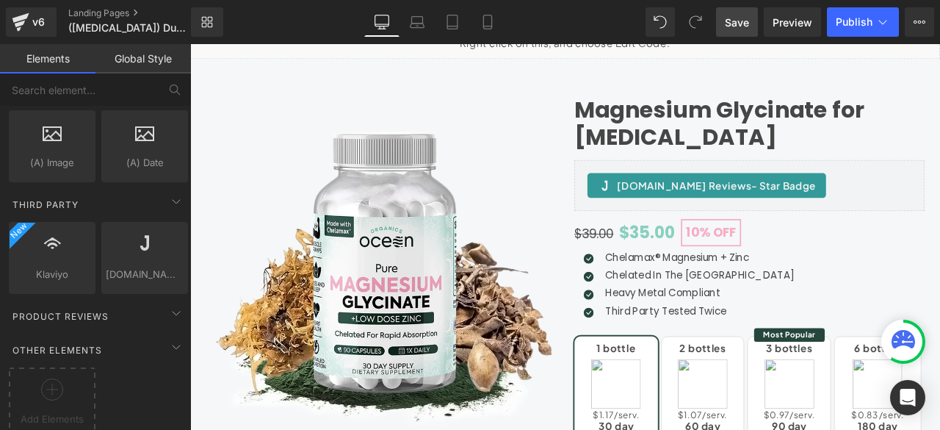
click at [742, 21] on span "Save" at bounding box center [737, 22] width 24 height 15
click at [106, 12] on link "Landing Pages" at bounding box center [141, 13] width 147 height 12
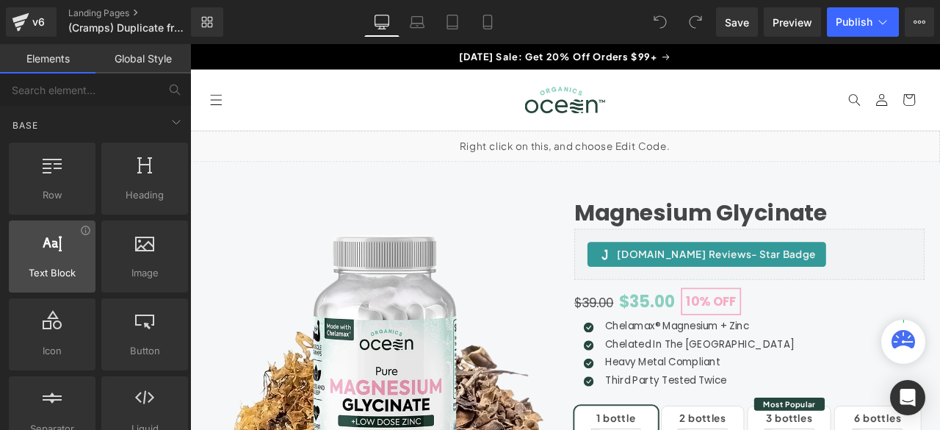
scroll to position [979, 0]
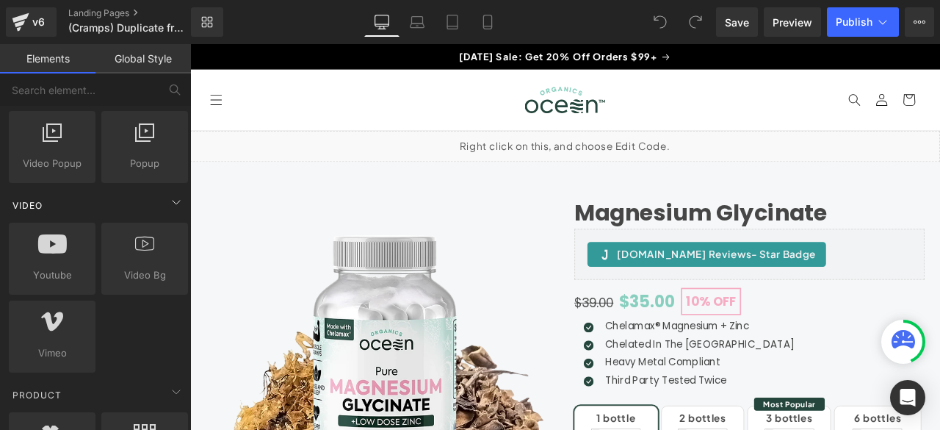
drag, startPoint x: 68, startPoint y: 237, endPoint x: 13, endPoint y: 189, distance: 73.4
click at [13, 190] on div "Video" at bounding box center [98, 204] width 185 height 29
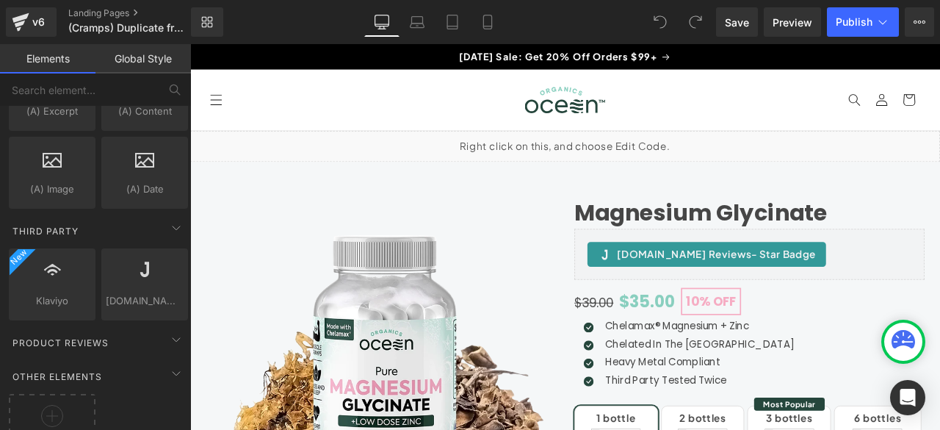
scroll to position [2818, 0]
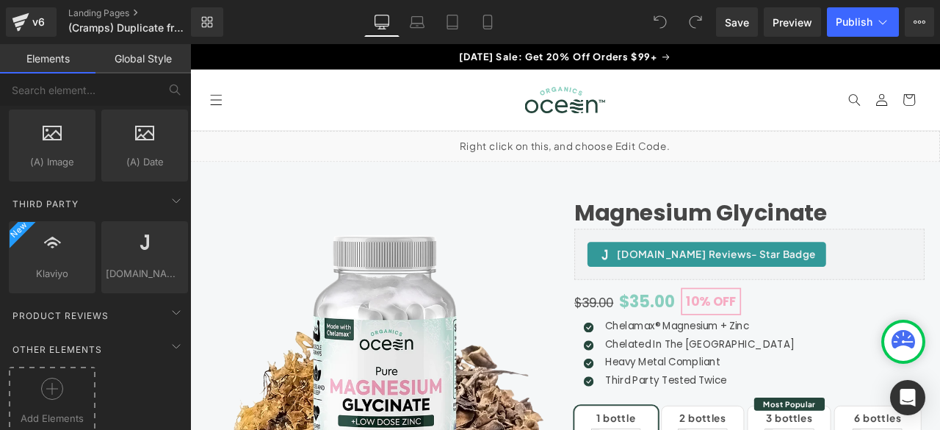
click at [44, 379] on icon at bounding box center [52, 388] width 22 height 22
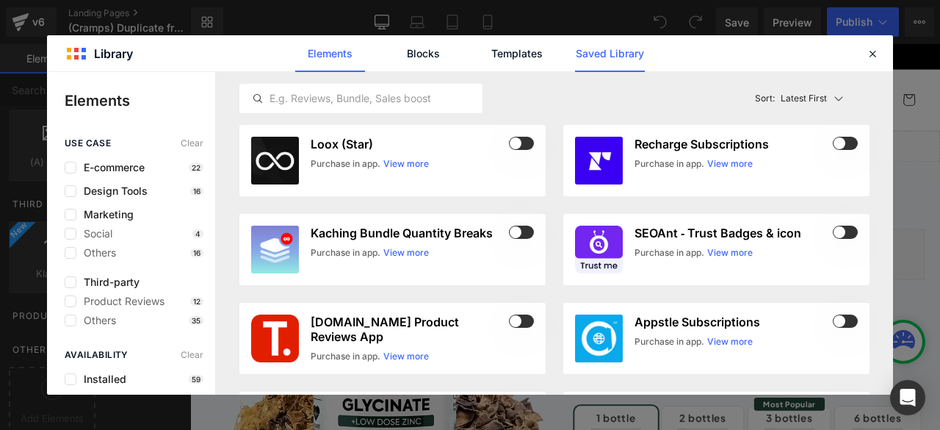
click at [585, 54] on link "Saved Library" at bounding box center [610, 53] width 70 height 37
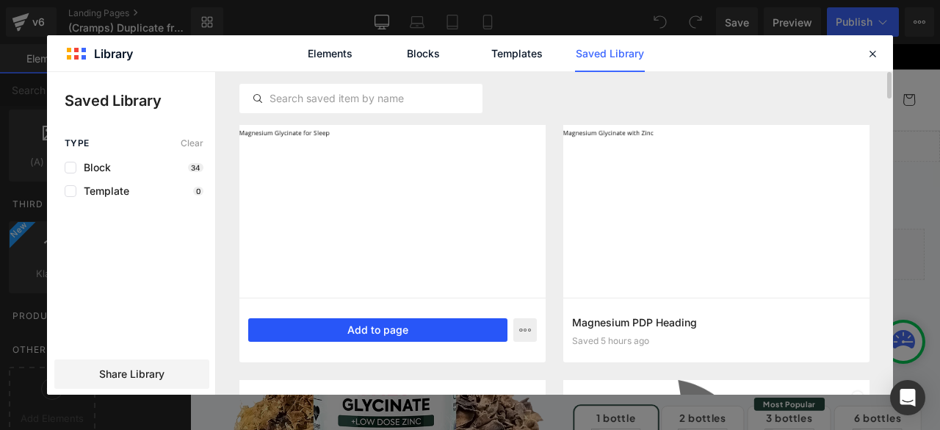
click at [361, 325] on button "Add to page" at bounding box center [377, 329] width 259 height 23
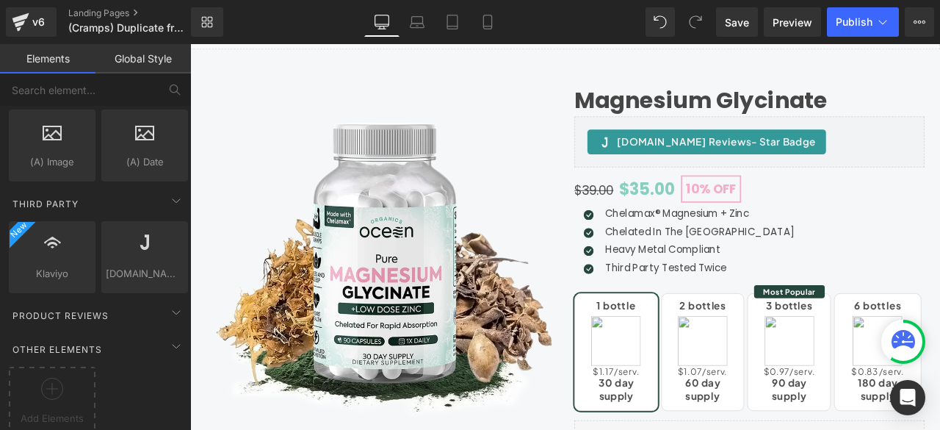
scroll to position [0, 0]
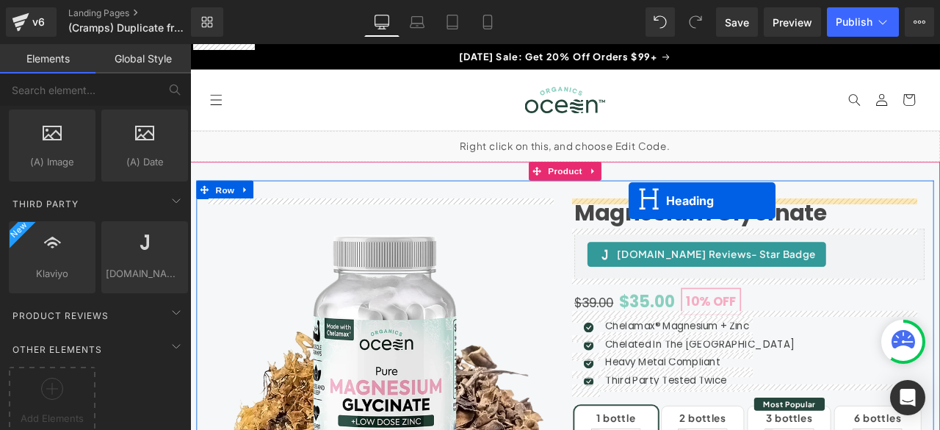
drag, startPoint x: 598, startPoint y: 376, endPoint x: 709, endPoint y: 230, distance: 183.4
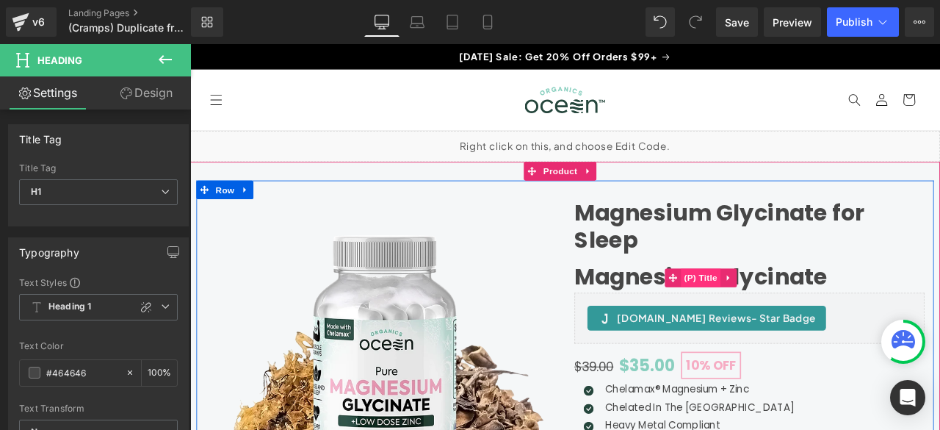
click at [792, 322] on span "(P) Title" at bounding box center [795, 321] width 47 height 22
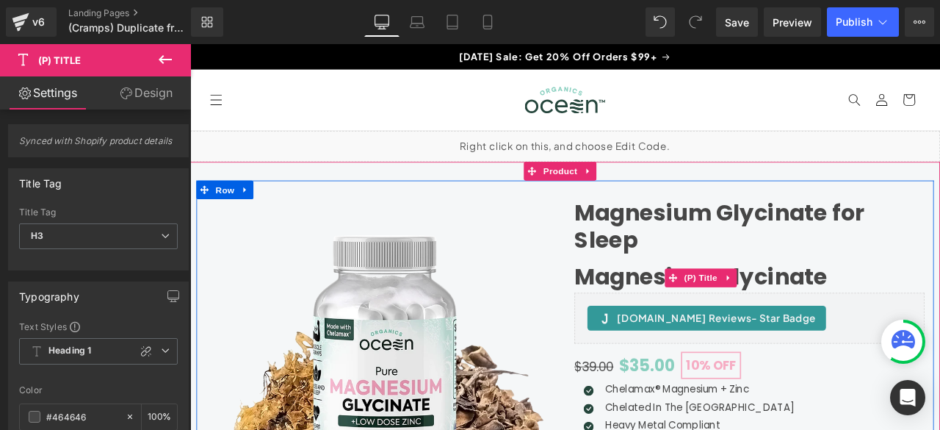
click at [833, 317] on link "Magnesium Glycinate" at bounding box center [795, 319] width 300 height 32
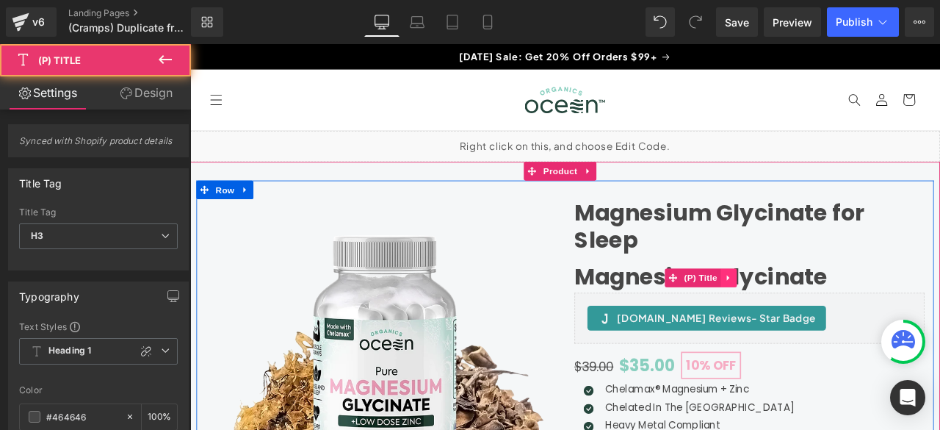
click at [825, 322] on icon at bounding box center [828, 320] width 10 height 11
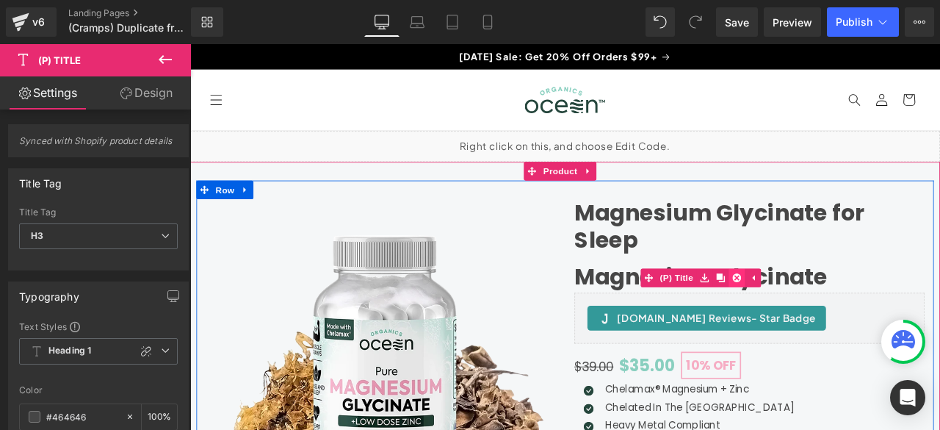
click at [833, 319] on icon at bounding box center [838, 321] width 10 height 10
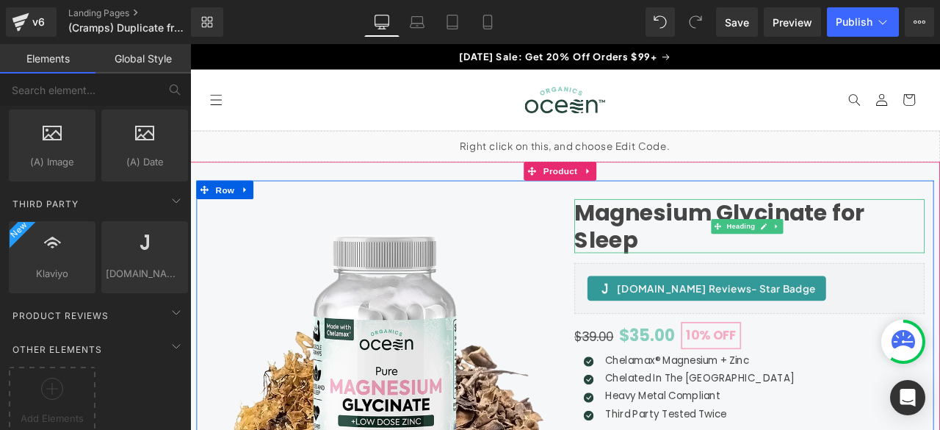
click at [720, 281] on h1 "Magnesium Glycinate for Sleep" at bounding box center [852, 259] width 415 height 63
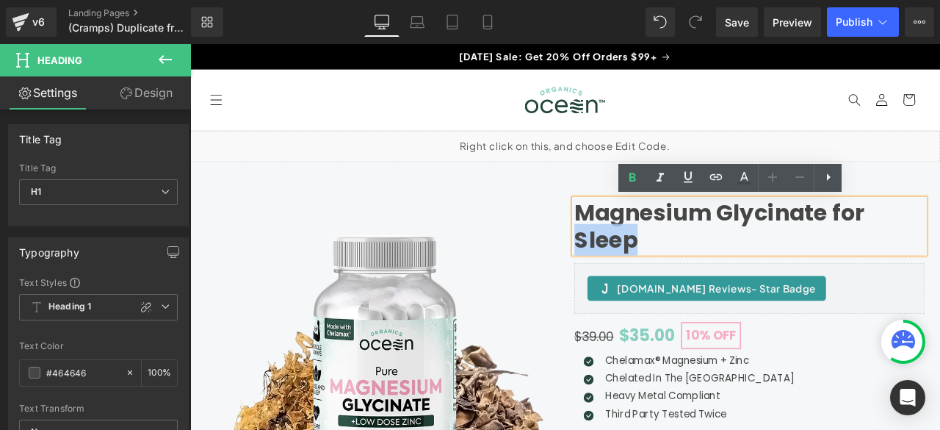
drag, startPoint x: 719, startPoint y: 274, endPoint x: 645, endPoint y: 272, distance: 73.5
click at [645, 272] on h1 "Magnesium Glycinate for Sleep" at bounding box center [852, 259] width 415 height 63
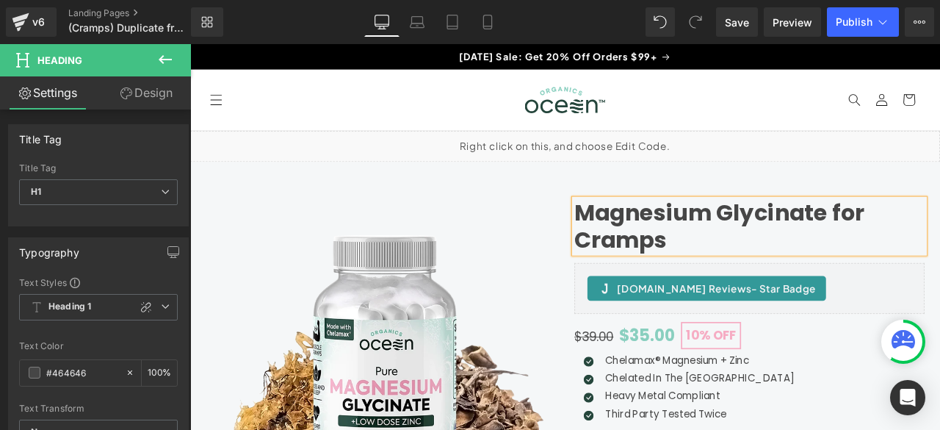
click at [818, 163] on div "Liquid" at bounding box center [634, 165] width 889 height 37
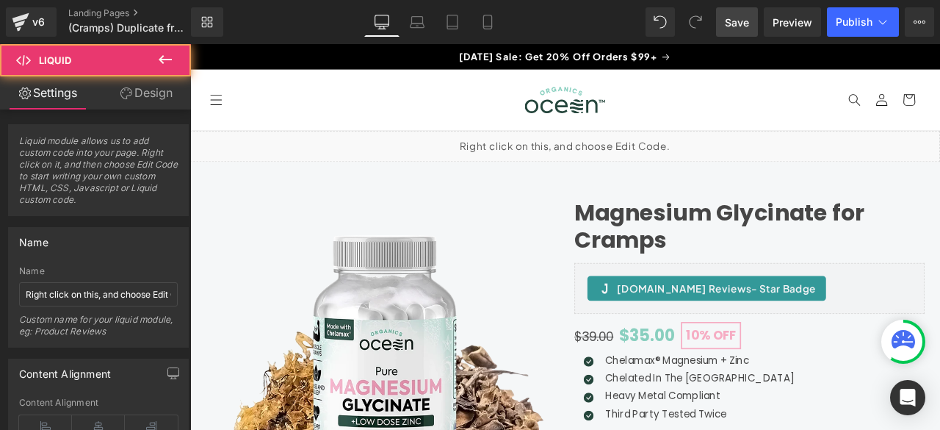
click at [747, 22] on span "Save" at bounding box center [737, 22] width 24 height 15
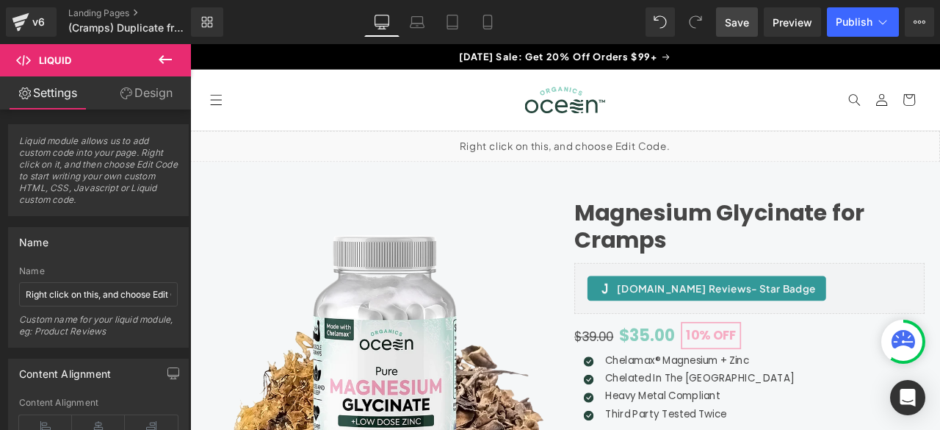
click at [738, 21] on span "Save" at bounding box center [737, 22] width 24 height 15
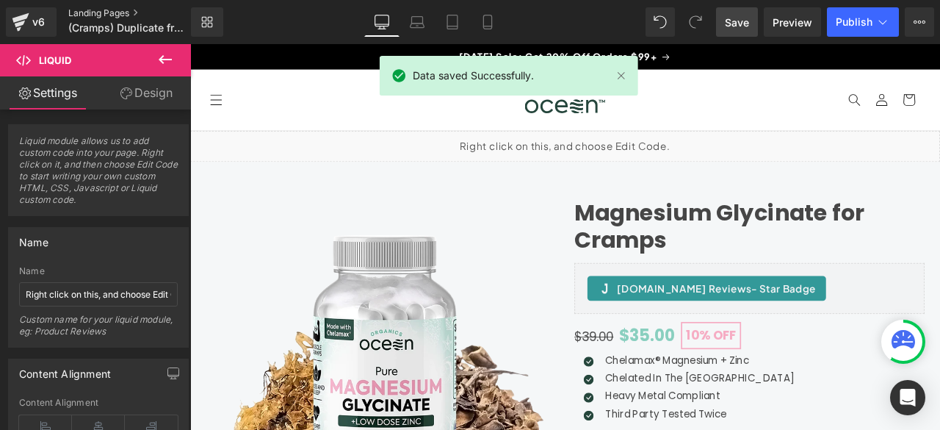
click at [134, 11] on link "Landing Pages" at bounding box center [141, 13] width 147 height 12
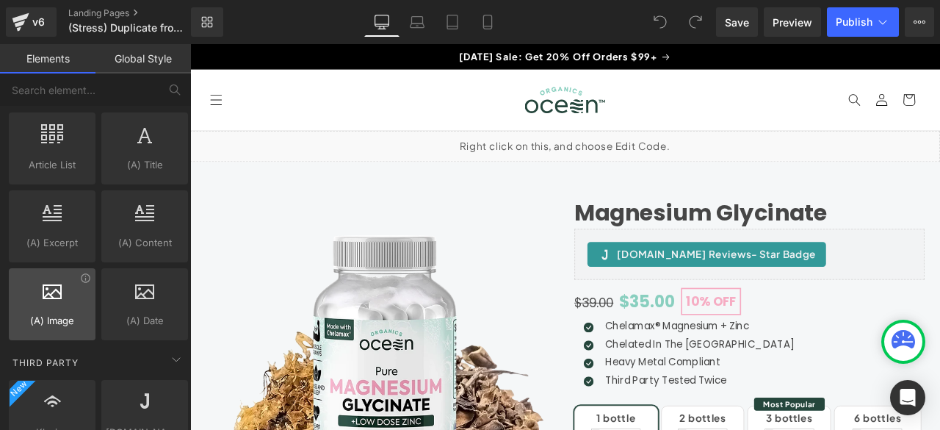
scroll to position [2972, 0]
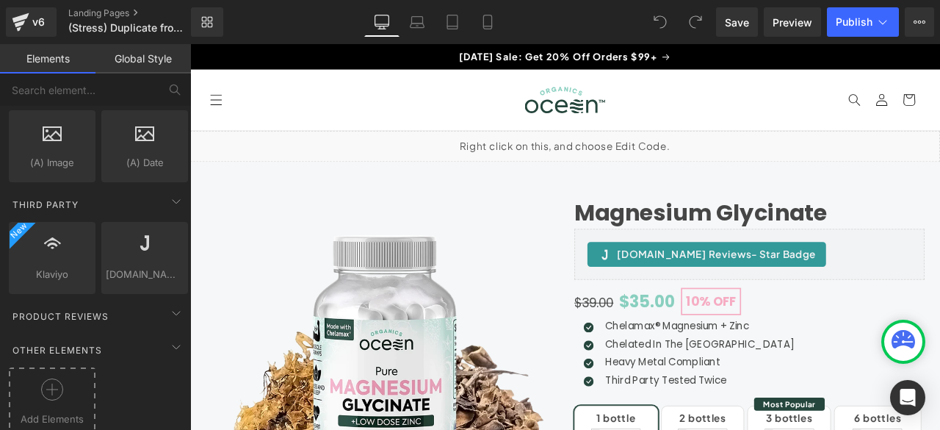
click at [48, 378] on icon at bounding box center [52, 389] width 22 height 22
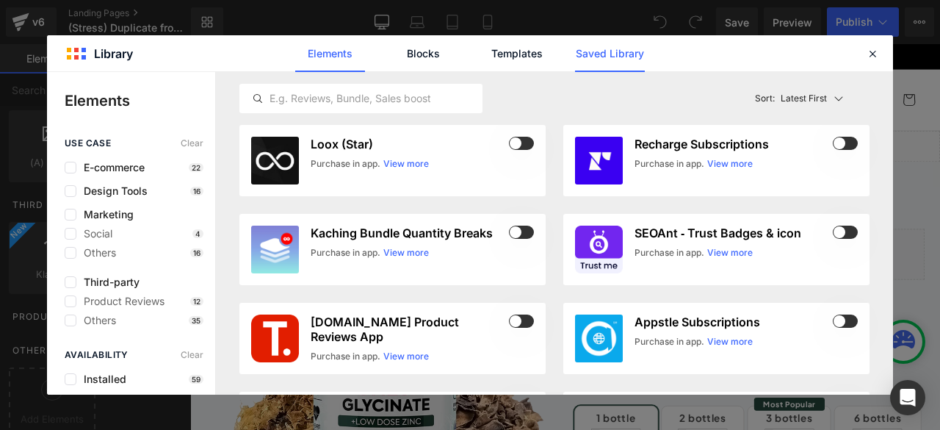
click at [587, 58] on link "Saved Library" at bounding box center [610, 53] width 70 height 37
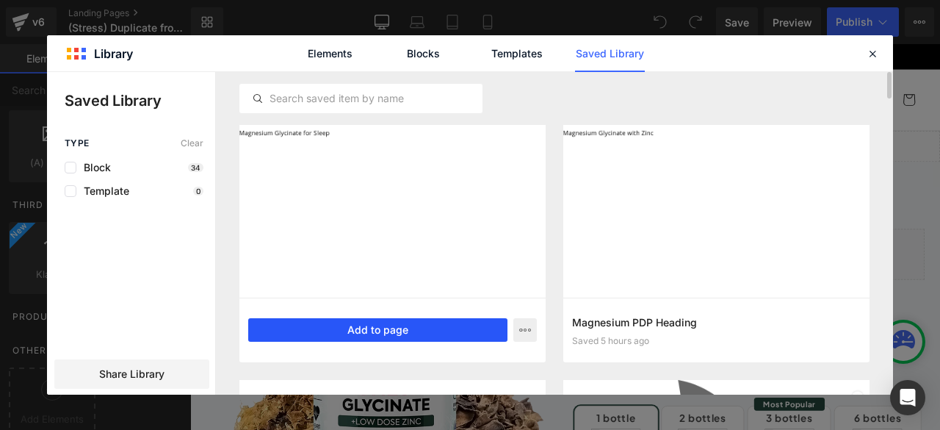
click at [402, 333] on button "Add to page" at bounding box center [377, 329] width 259 height 23
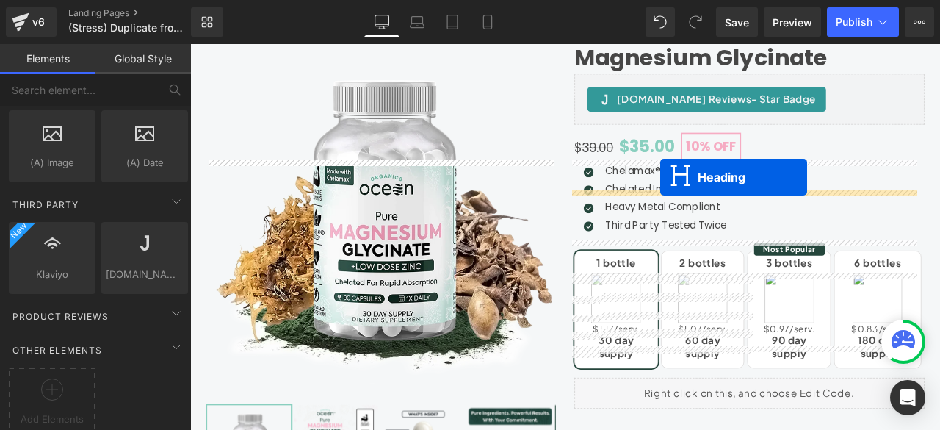
scroll to position [0, 0]
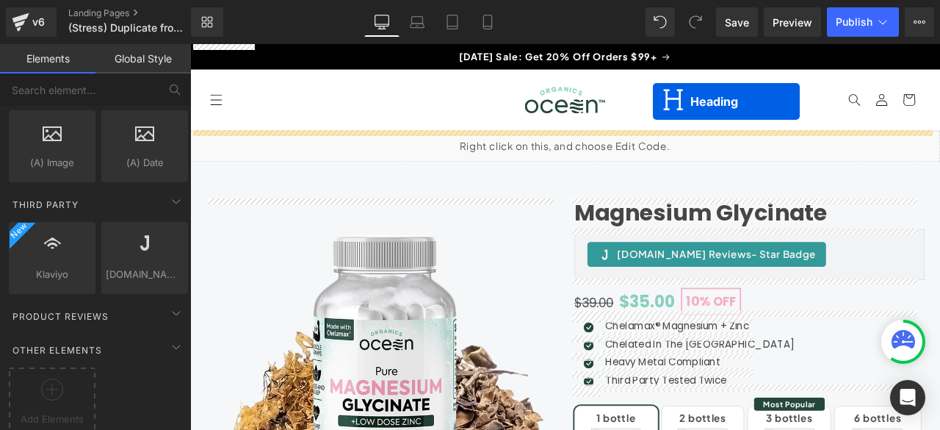
drag, startPoint x: 594, startPoint y: 129, endPoint x: 725, endPoint y: 254, distance: 181.8
click at [725, 254] on link "Magnesium Glycinate" at bounding box center [795, 244] width 300 height 32
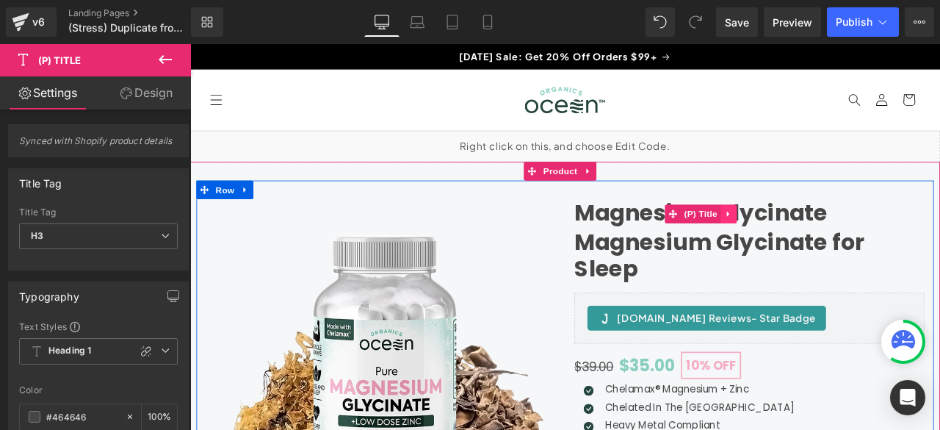
click at [829, 247] on link at bounding box center [828, 245] width 19 height 22
click at [833, 245] on icon at bounding box center [838, 245] width 10 height 11
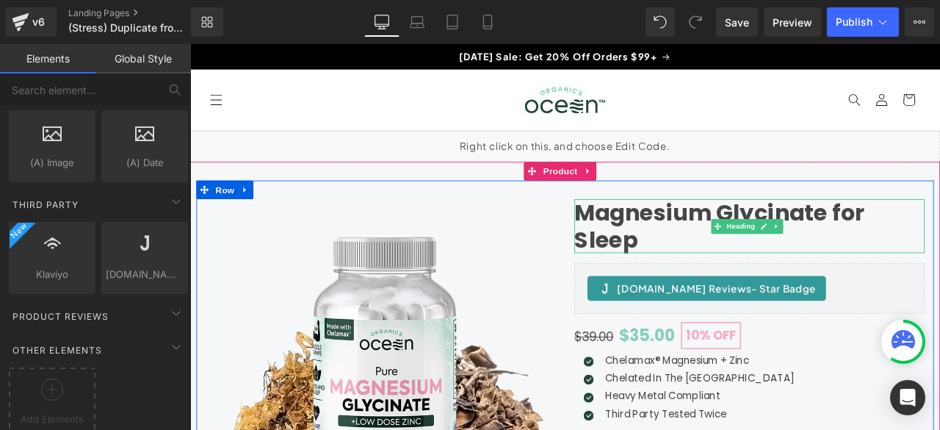
click at [714, 272] on h1 "Magnesium Glycinate for Sleep" at bounding box center [852, 259] width 415 height 63
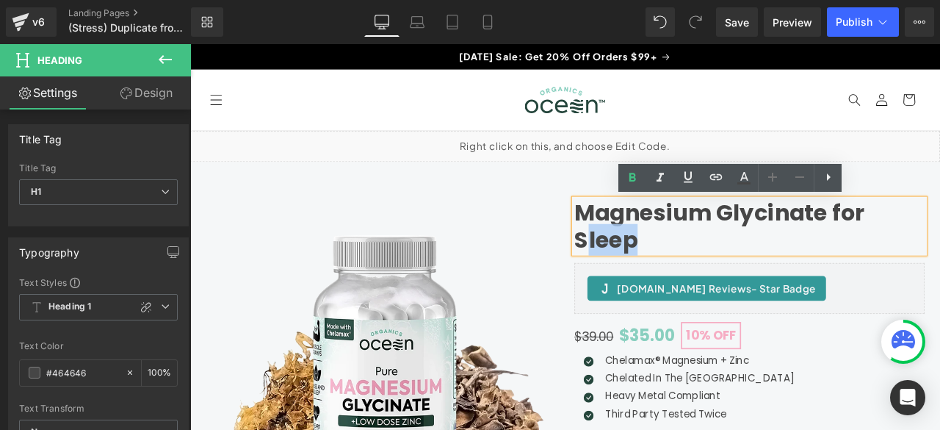
drag, startPoint x: 714, startPoint y: 272, endPoint x: 653, endPoint y: 277, distance: 61.2
click at [653, 277] on h1 "Magnesium Glycinate for Sleep" at bounding box center [852, 259] width 415 height 63
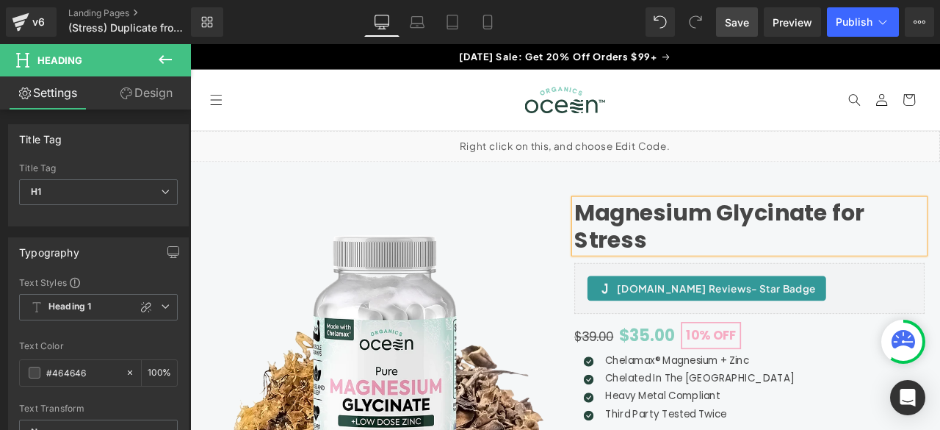
click at [738, 21] on span "Save" at bounding box center [737, 22] width 24 height 15
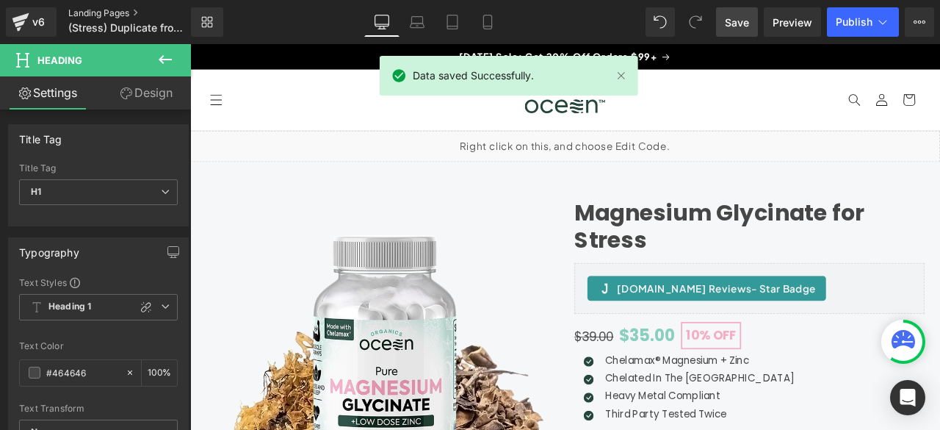
click at [84, 10] on link "Landing Pages" at bounding box center [141, 13] width 147 height 12
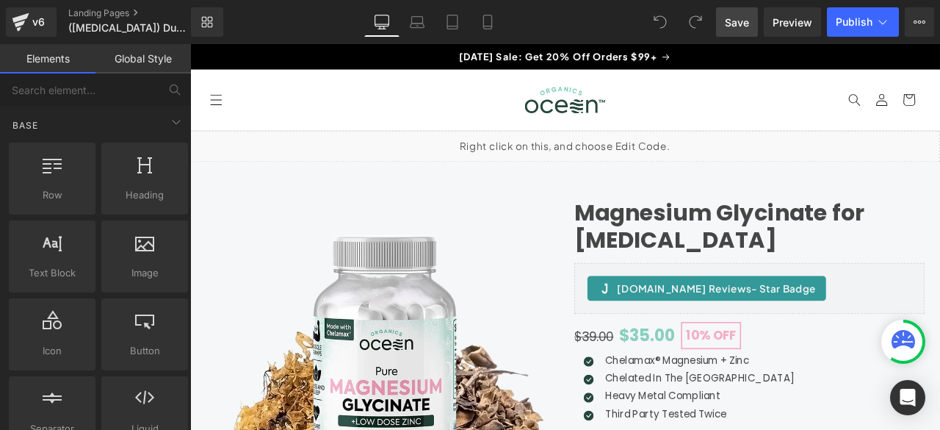
click at [739, 22] on span "Save" at bounding box center [737, 22] width 24 height 15
